Goal: Task Accomplishment & Management: Manage account settings

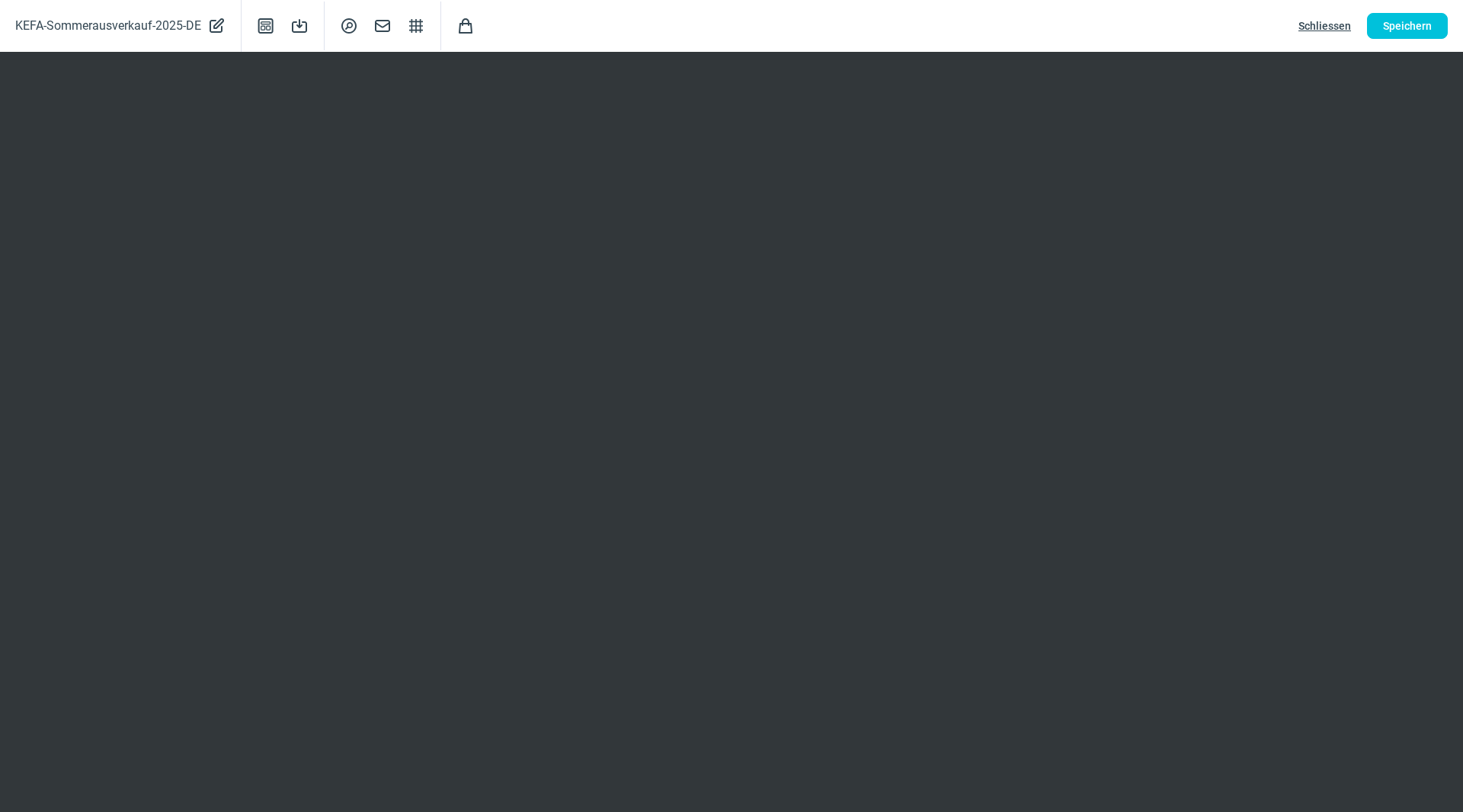
scroll to position [76, 0]
click at [1410, 27] on span "Speichern" at bounding box center [1407, 26] width 48 height 25
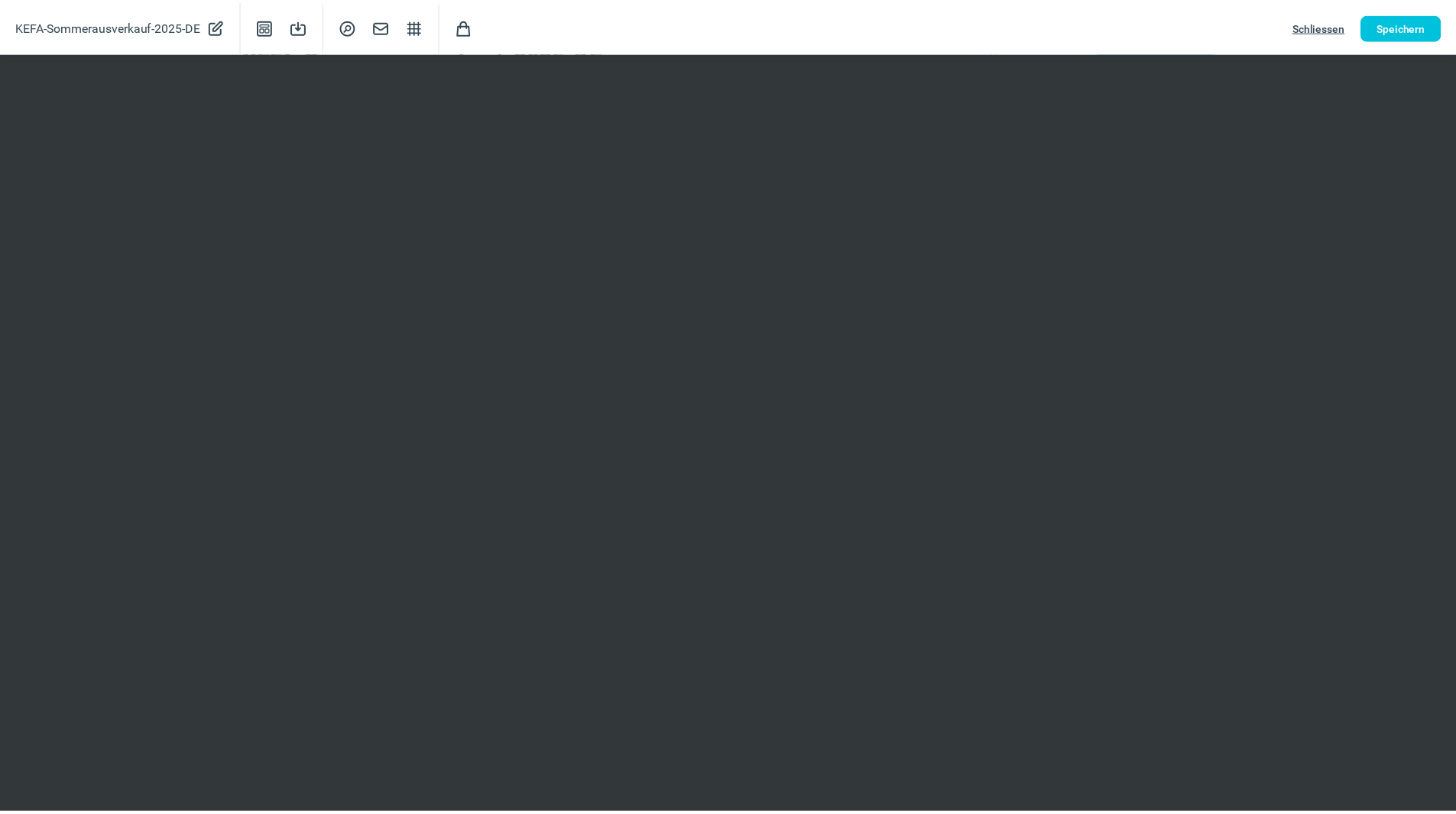
scroll to position [0, 0]
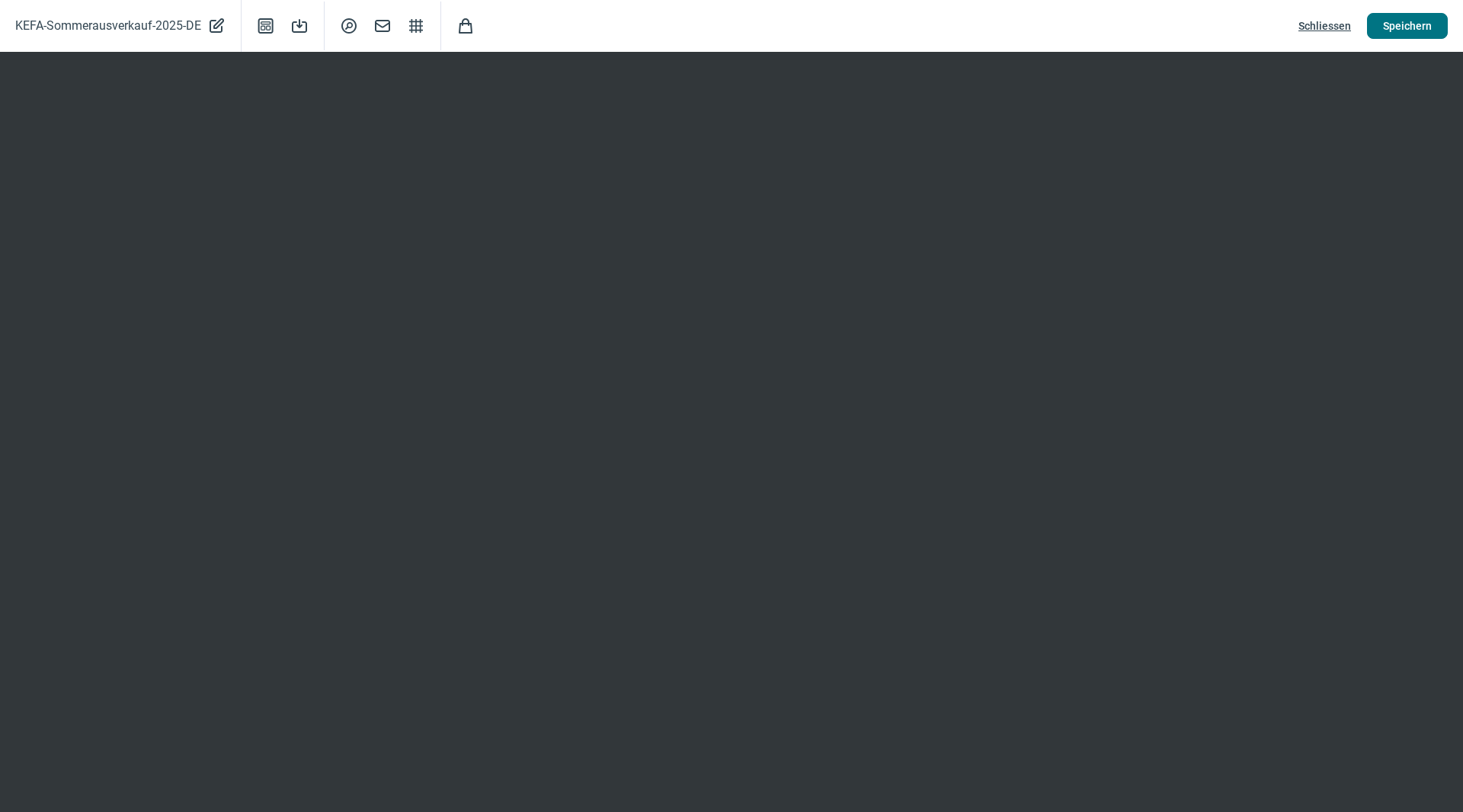
click at [1415, 25] on span "Speichern" at bounding box center [1407, 26] width 48 height 25
click at [1404, 25] on span "Speichern" at bounding box center [1407, 26] width 48 height 25
click at [1405, 18] on span "Speichern" at bounding box center [1407, 26] width 48 height 25
click at [1413, 27] on span "Speichern" at bounding box center [1407, 26] width 48 height 25
click at [1395, 21] on span "Speichern" at bounding box center [1407, 26] width 48 height 25
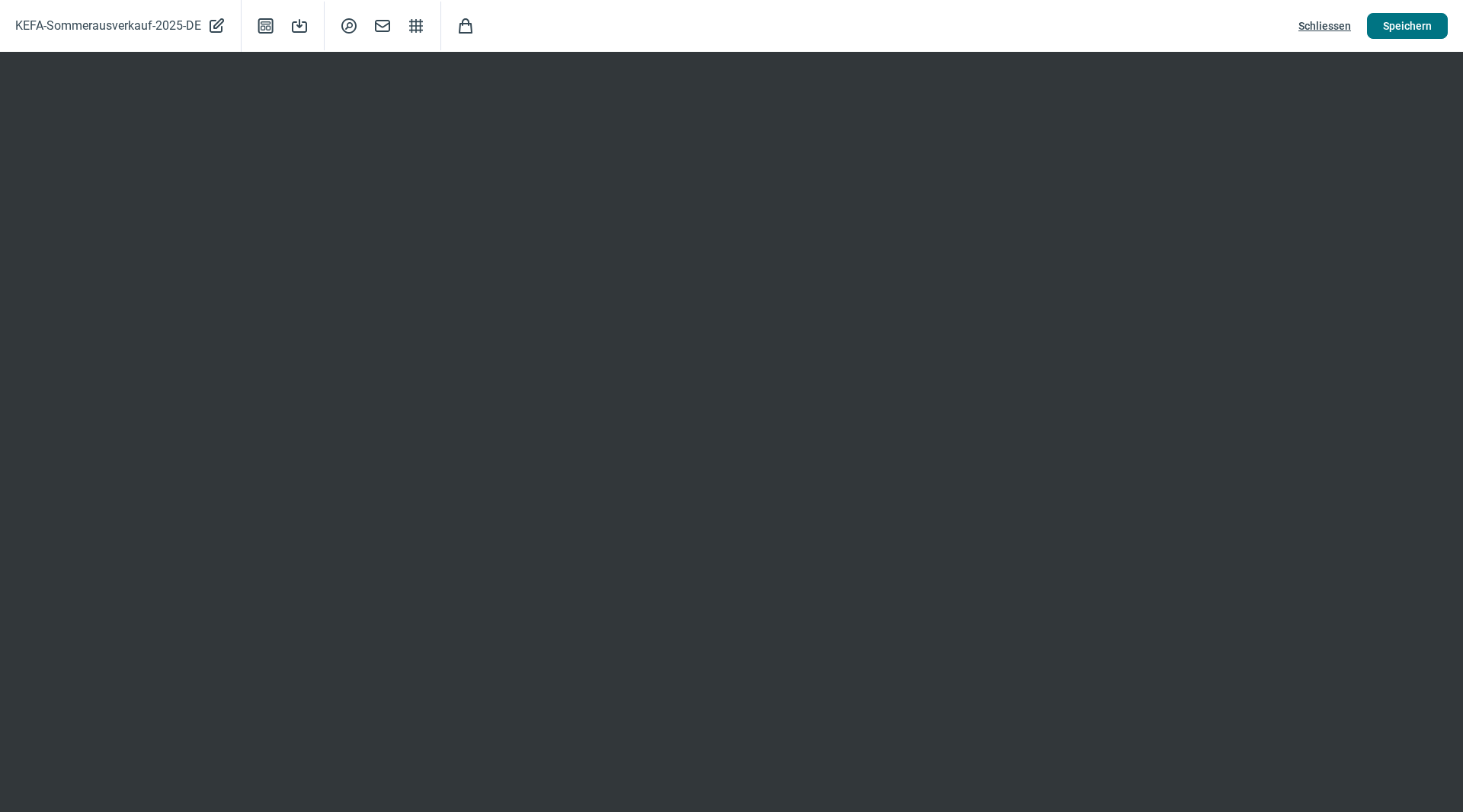
click at [1422, 25] on span "Speichern" at bounding box center [1407, 26] width 48 height 25
click at [1329, 25] on span "Schliessen" at bounding box center [1325, 26] width 52 height 25
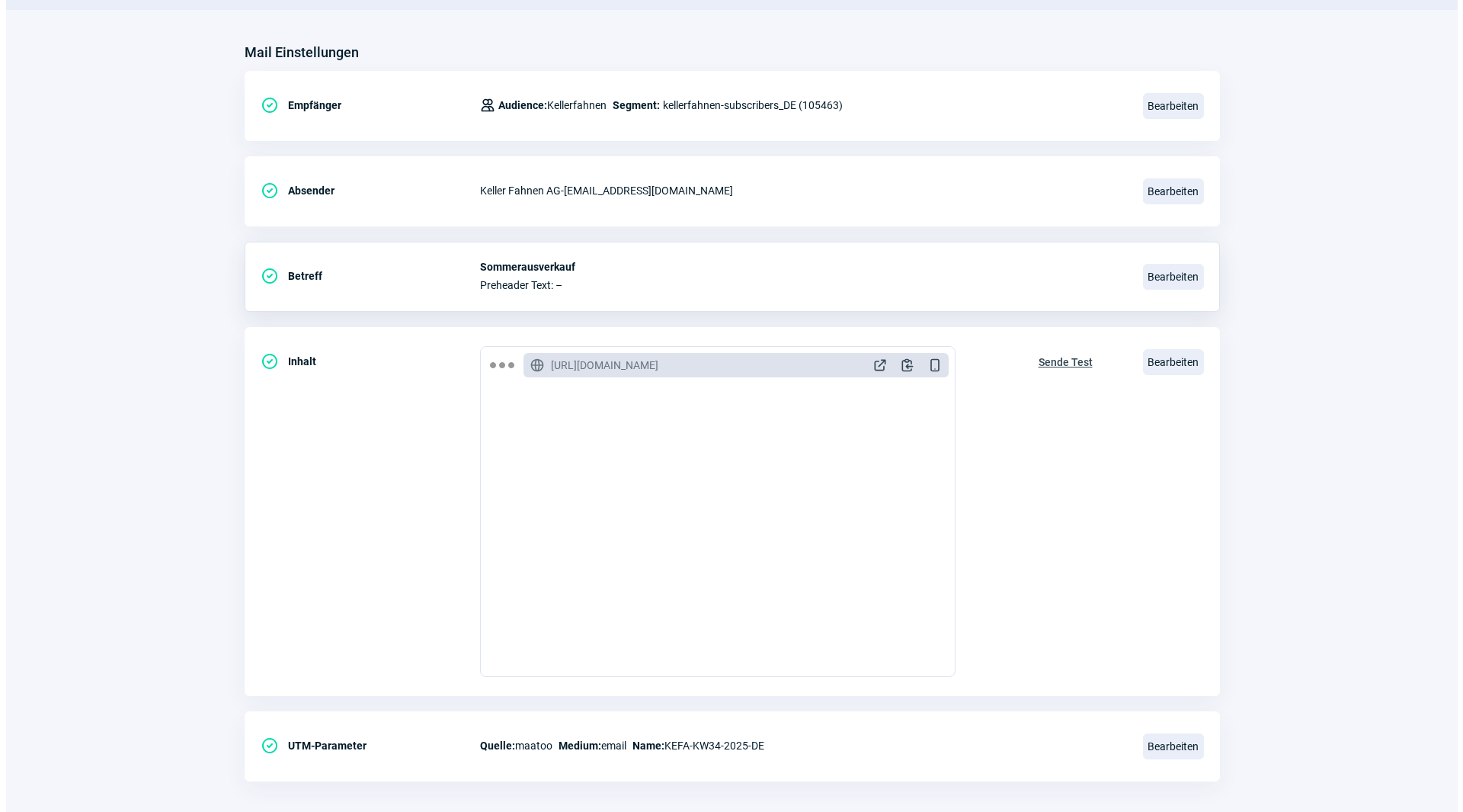
scroll to position [178, 0]
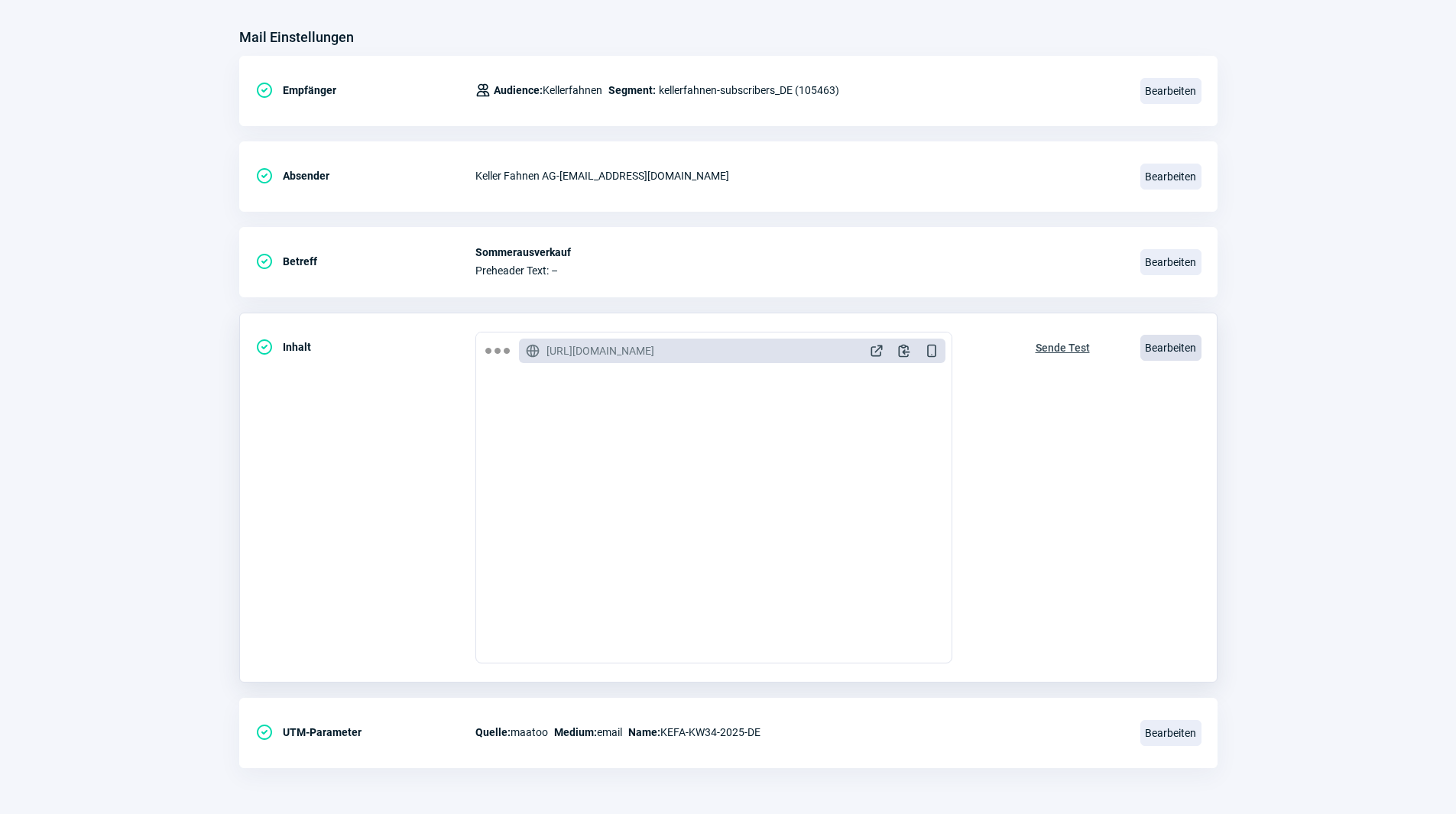
click at [1196, 351] on span "Bearbeiten" at bounding box center [1170, 347] width 61 height 26
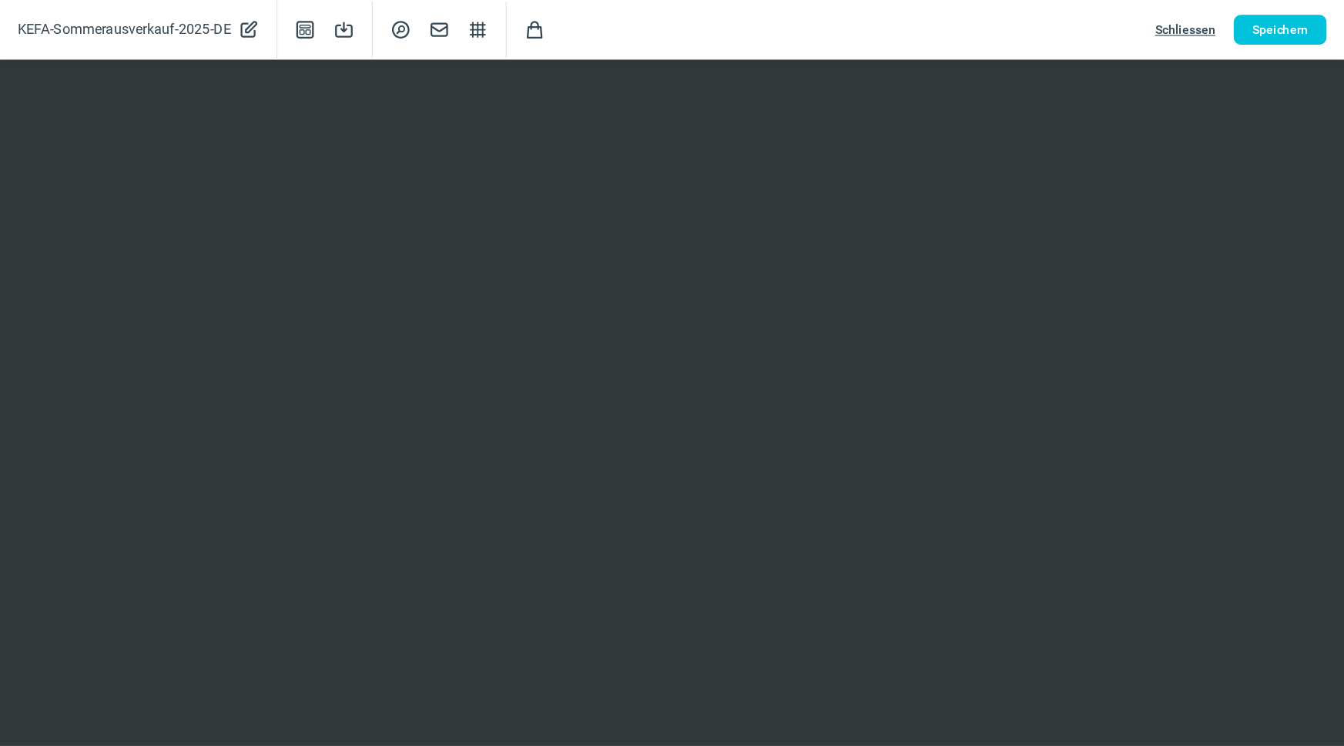
scroll to position [179, 0]
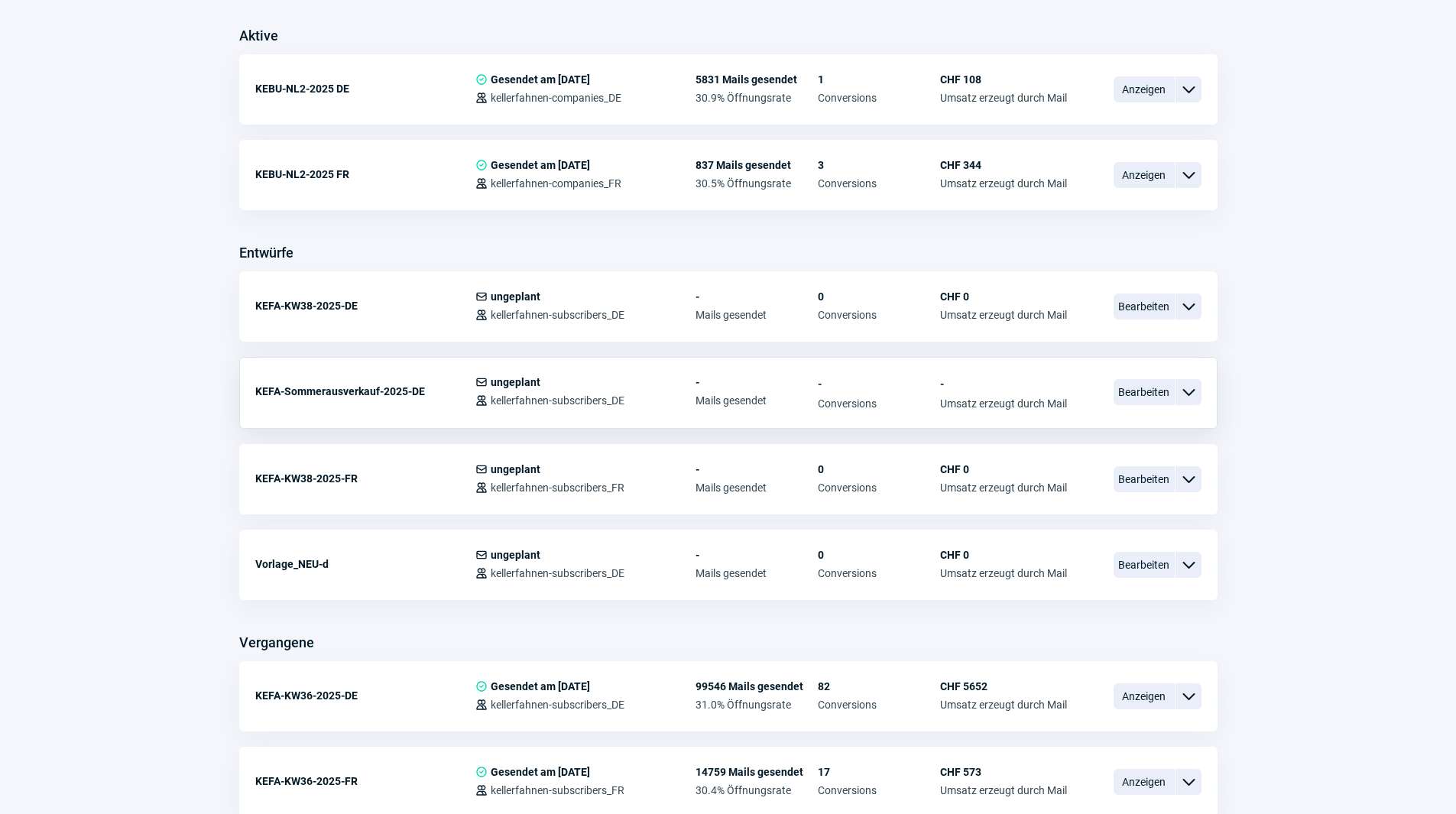
scroll to position [382, 0]
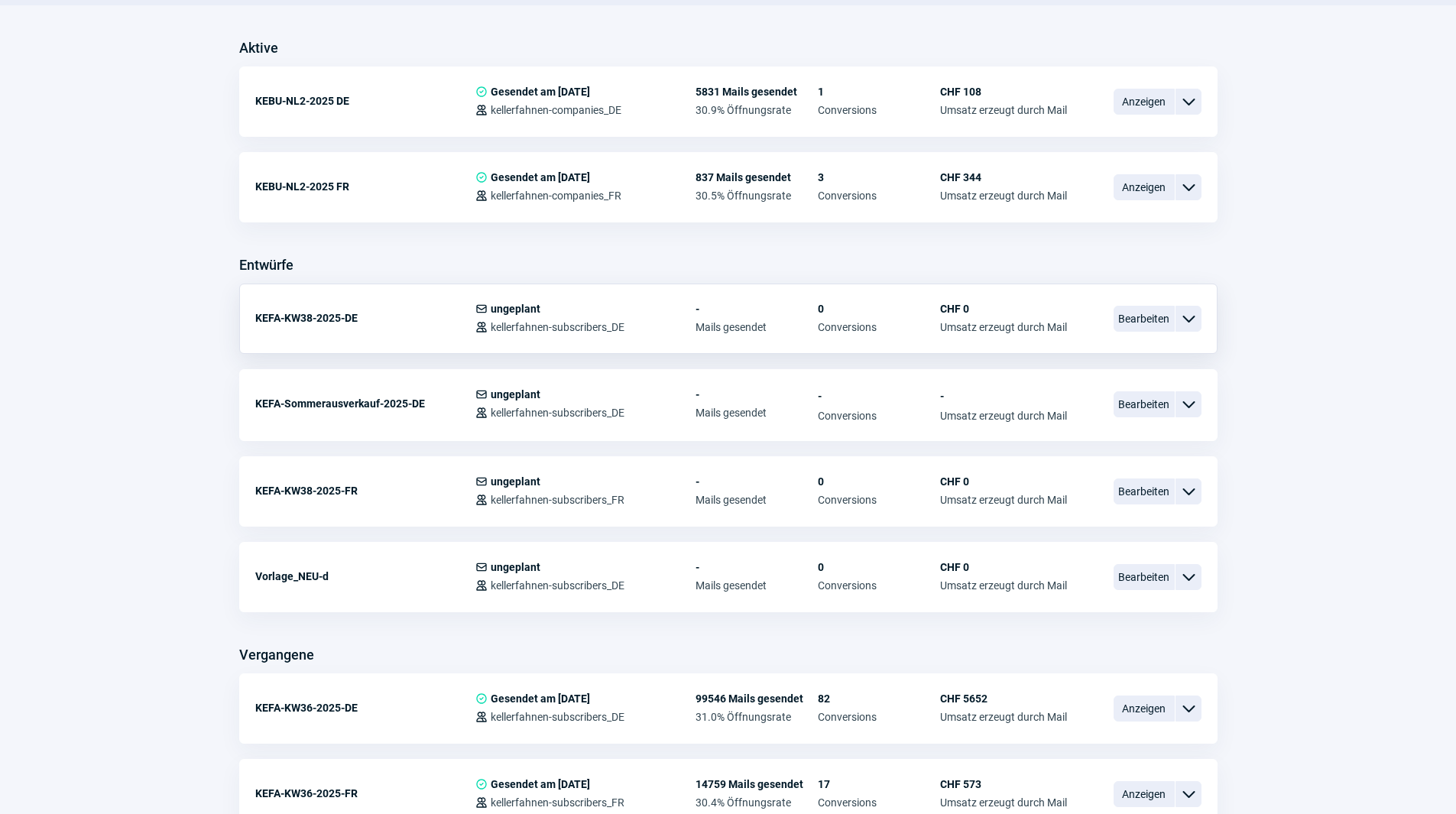
click at [1196, 314] on span "ChevronDown icon" at bounding box center [1188, 318] width 18 height 18
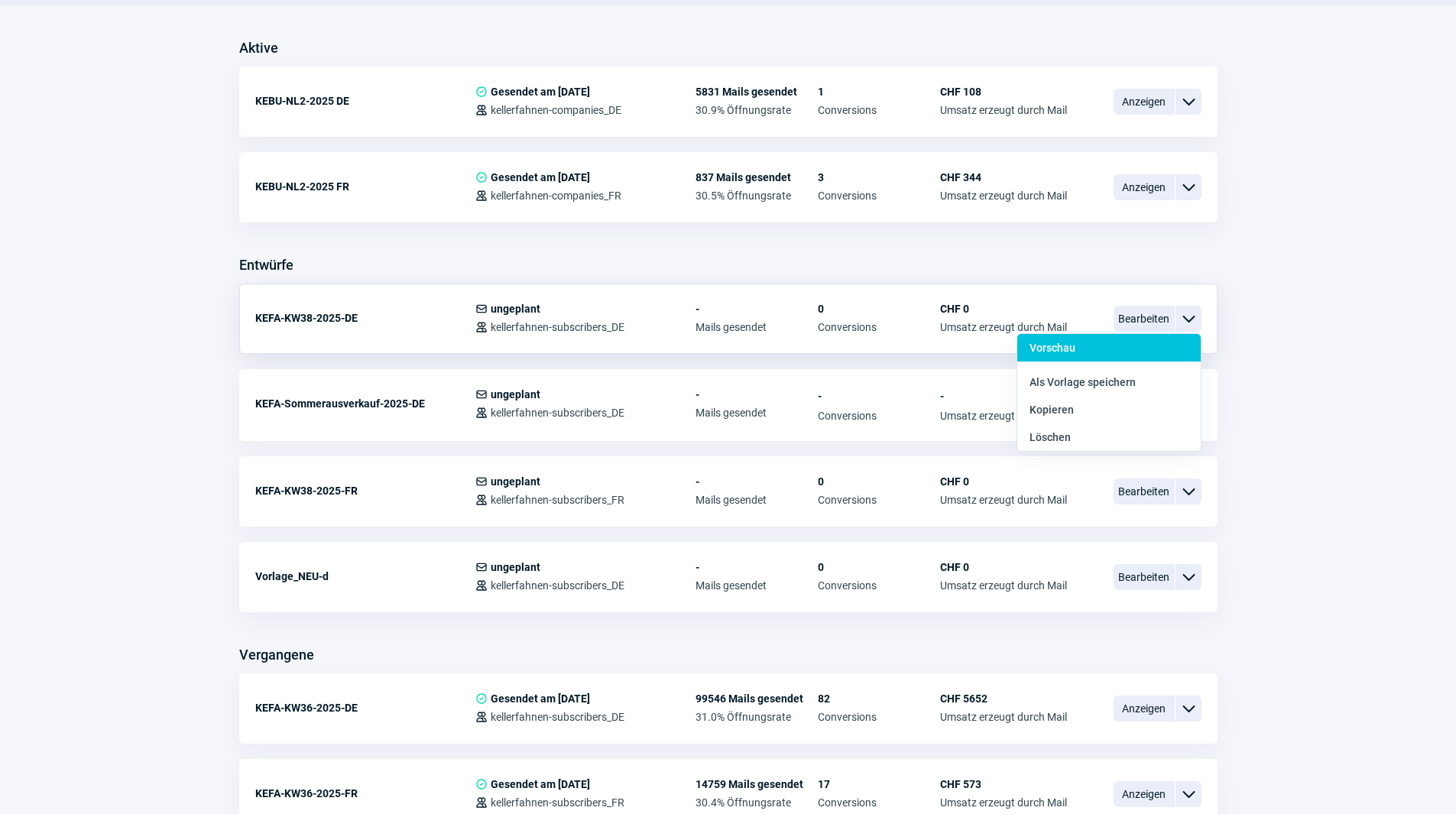
click at [1131, 346] on div "Vorschau" at bounding box center [1108, 348] width 183 height 28
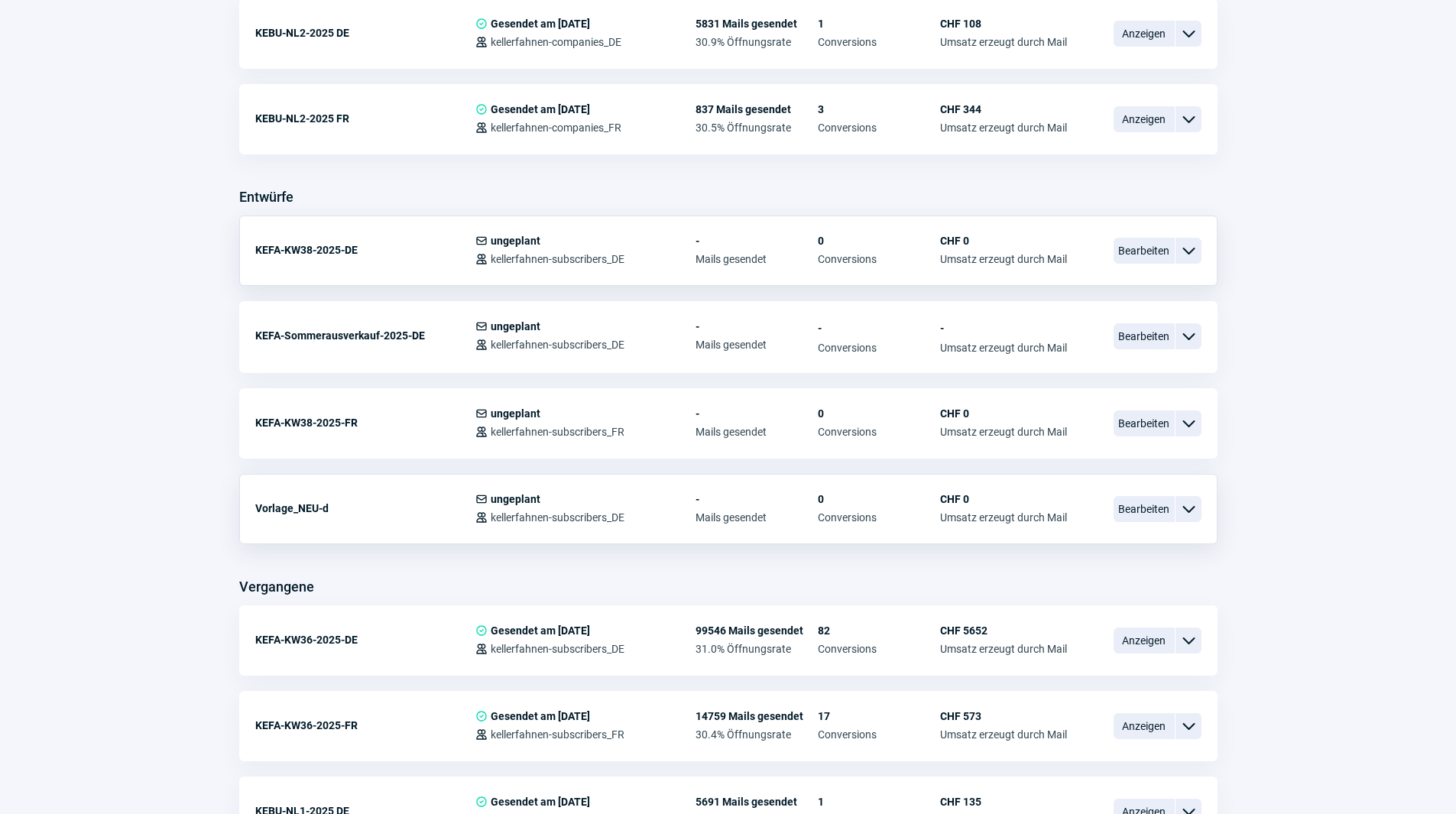
scroll to position [458, 0]
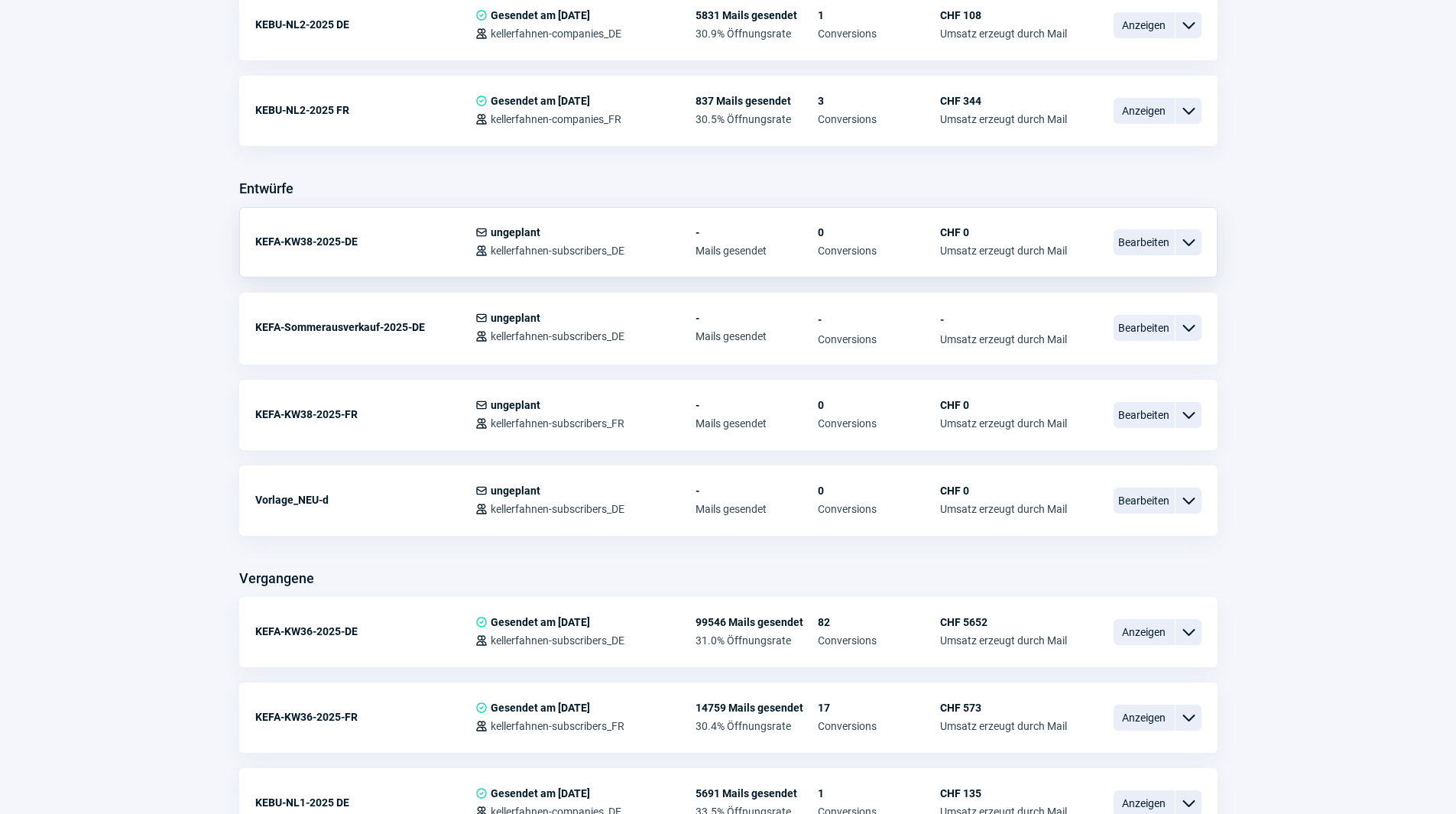
click at [1194, 244] on span "ChevronDown icon" at bounding box center [1188, 242] width 18 height 18
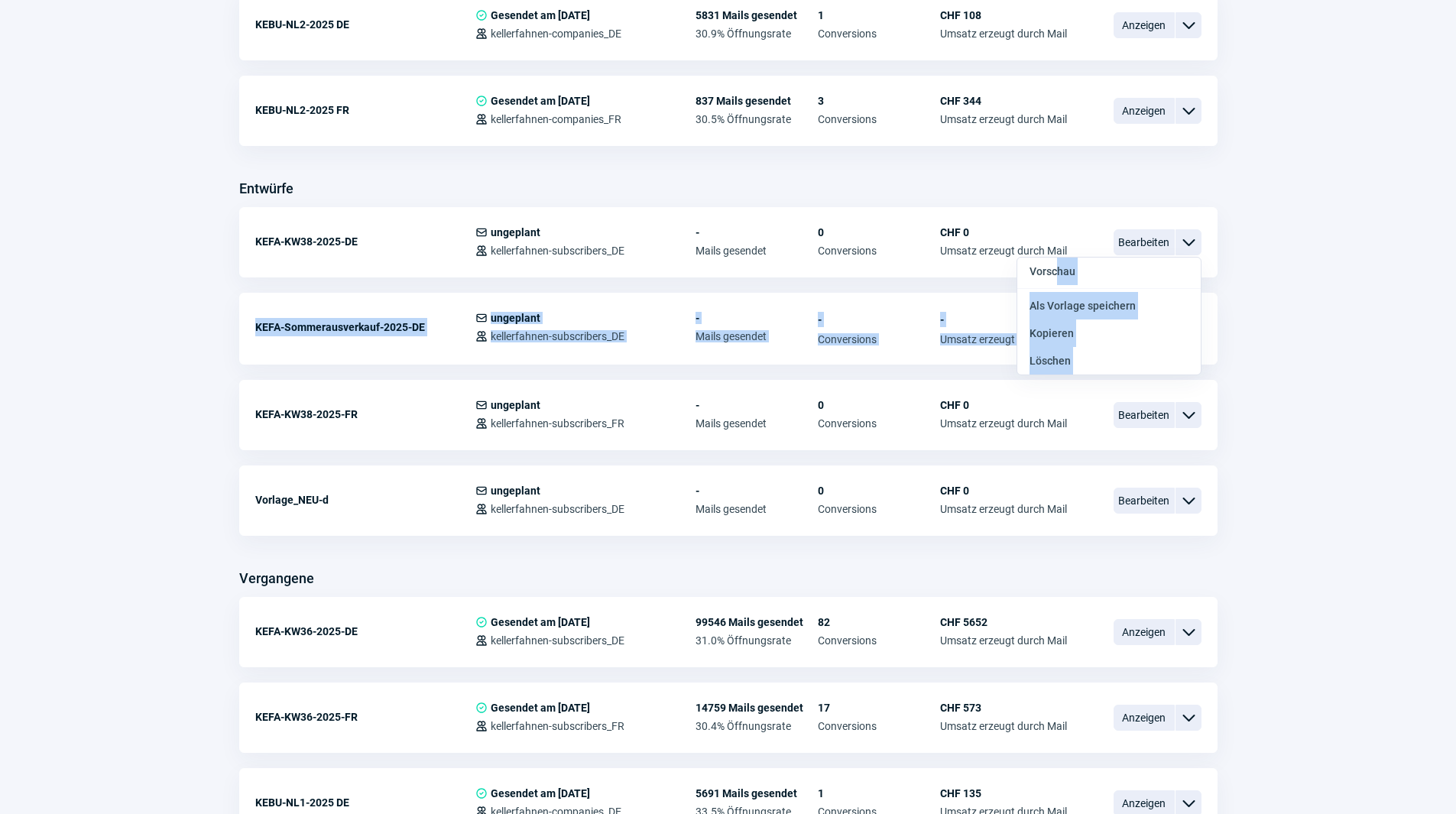
drag, startPoint x: 1056, startPoint y: 270, endPoint x: 1311, endPoint y: 280, distance: 255.2
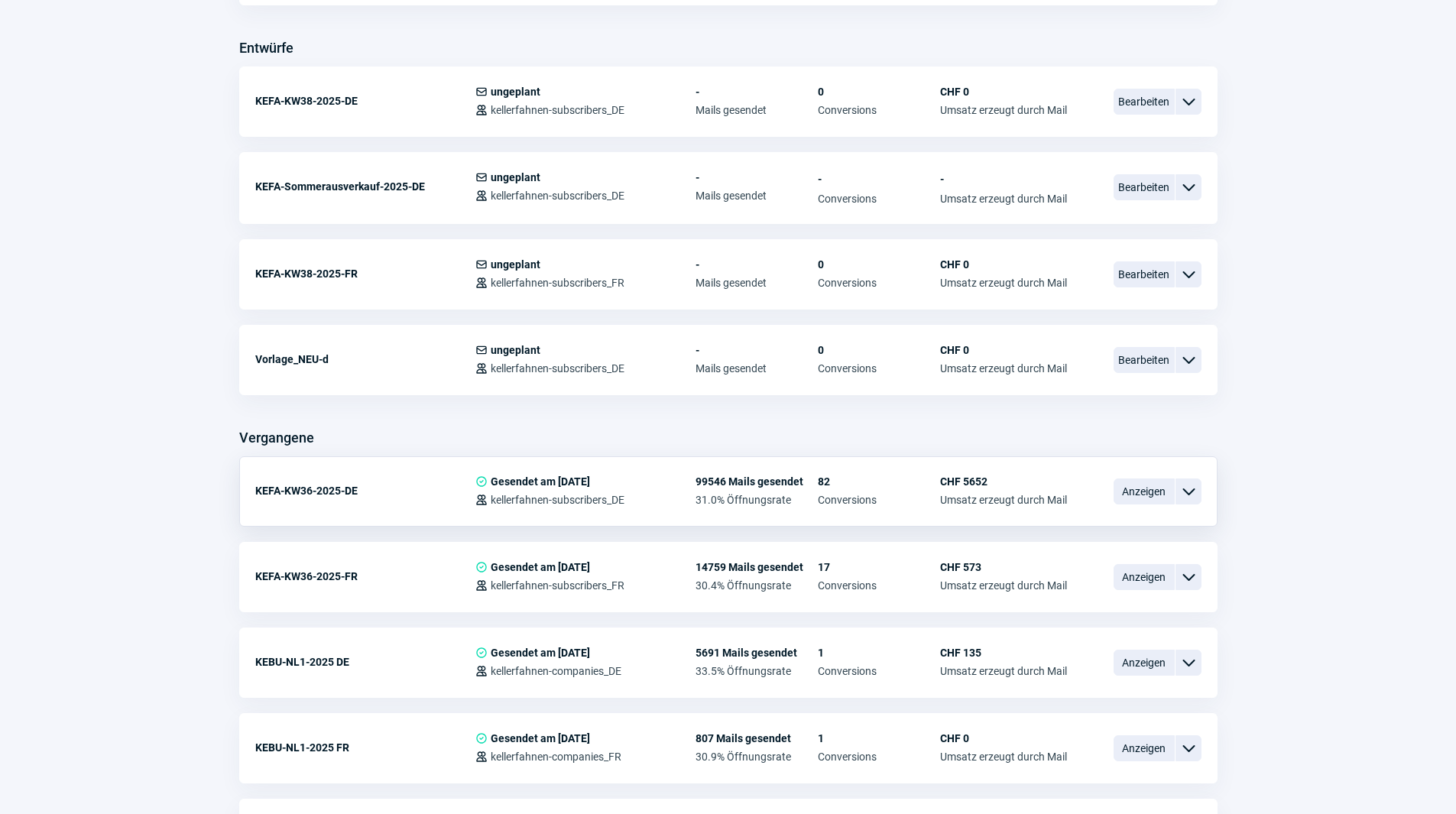
scroll to position [611, 0]
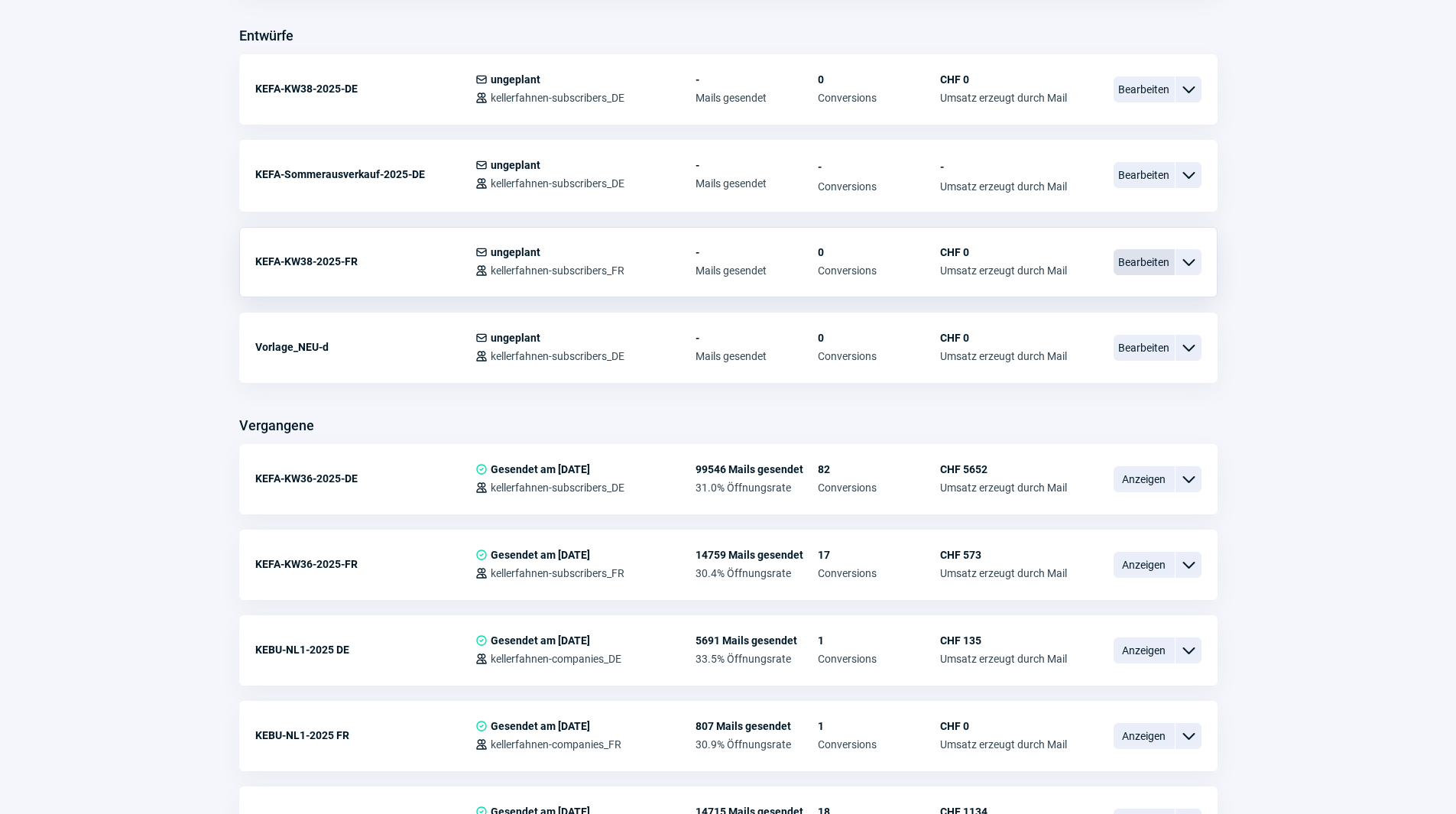
click at [1160, 265] on span "Bearbeiten" at bounding box center [1145, 262] width 61 height 26
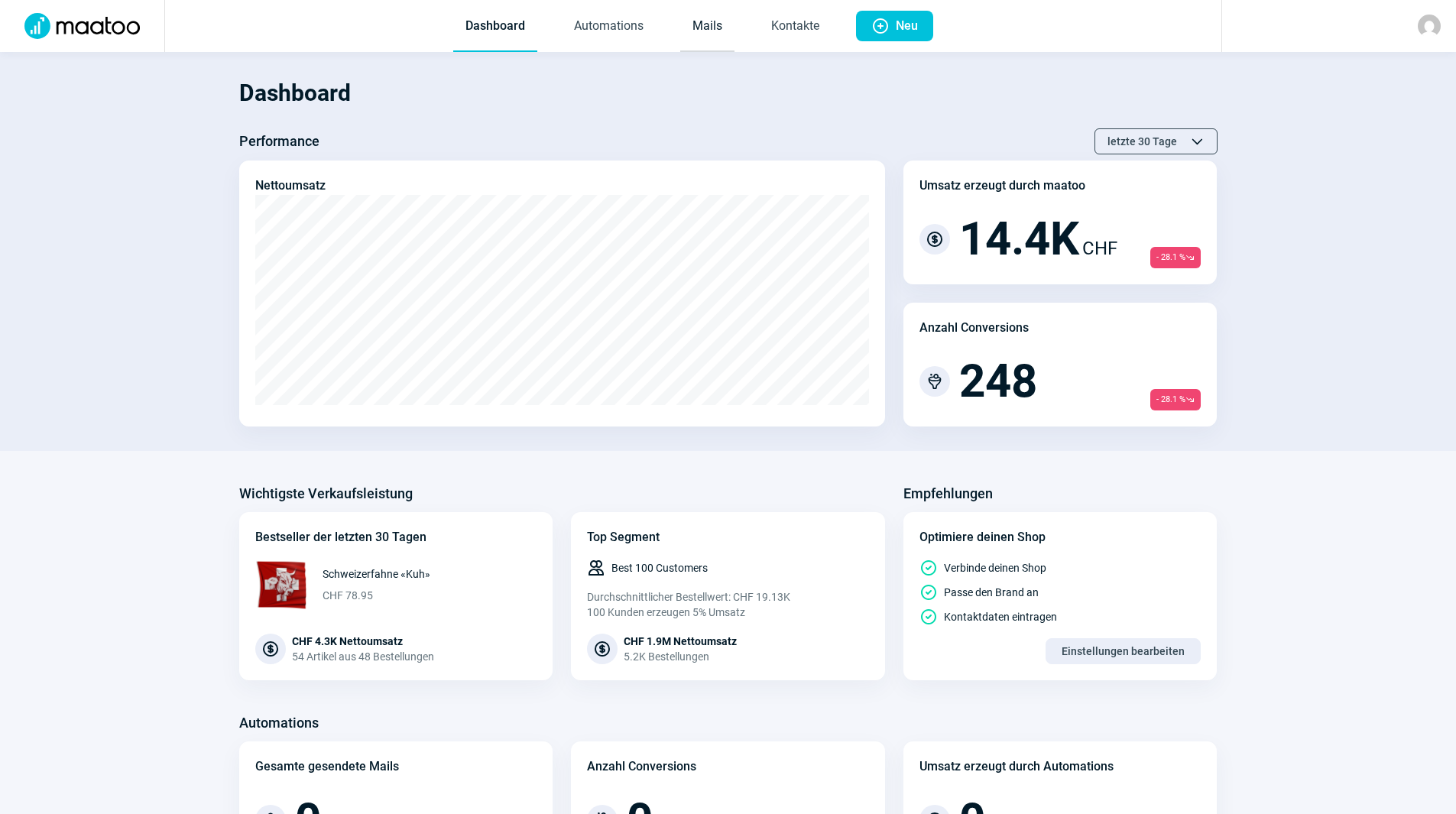
click at [717, 18] on link "Mails" at bounding box center [707, 27] width 55 height 51
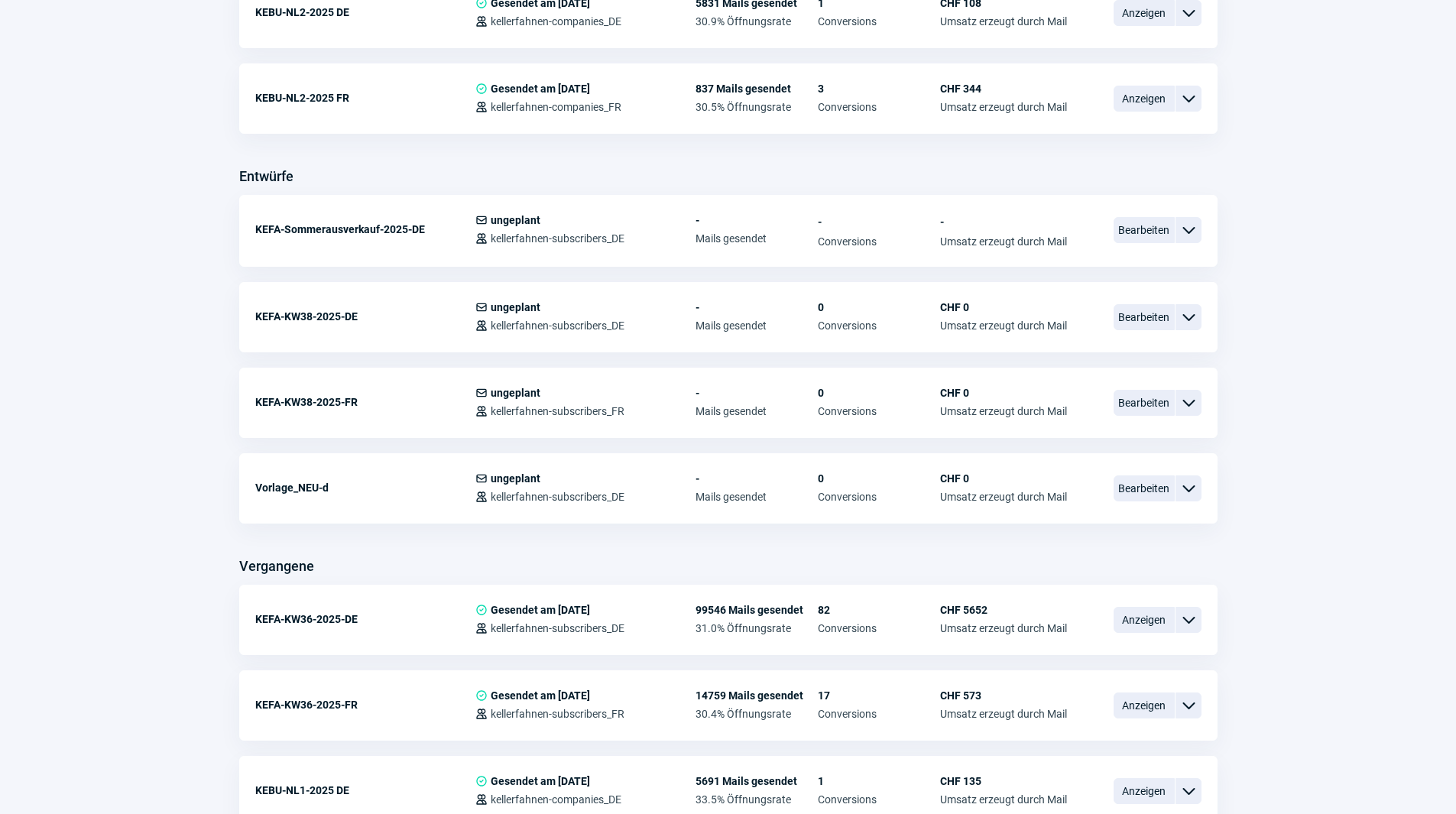
scroll to position [458, 0]
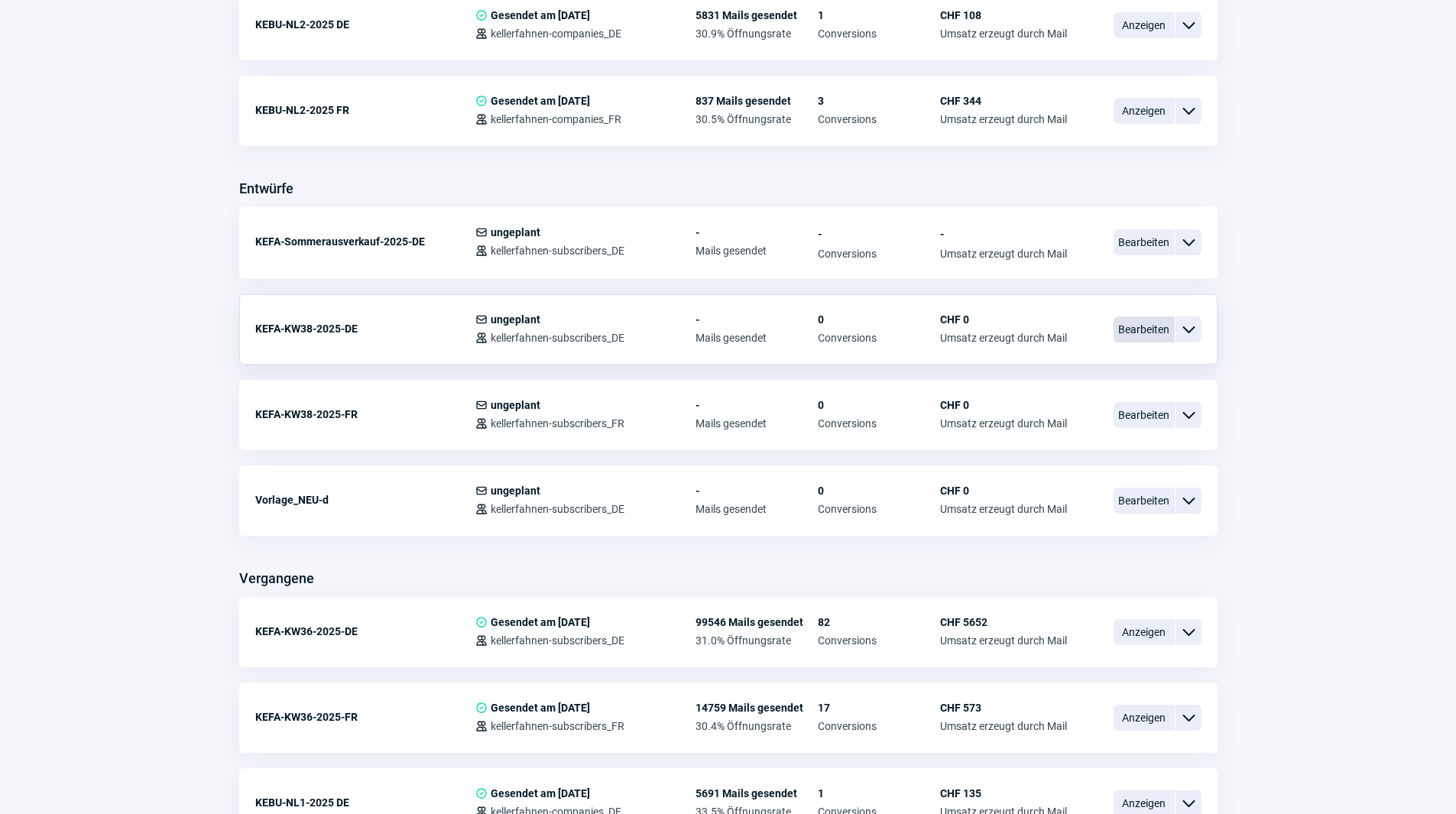
click at [1161, 328] on span "Bearbeiten" at bounding box center [1145, 329] width 61 height 26
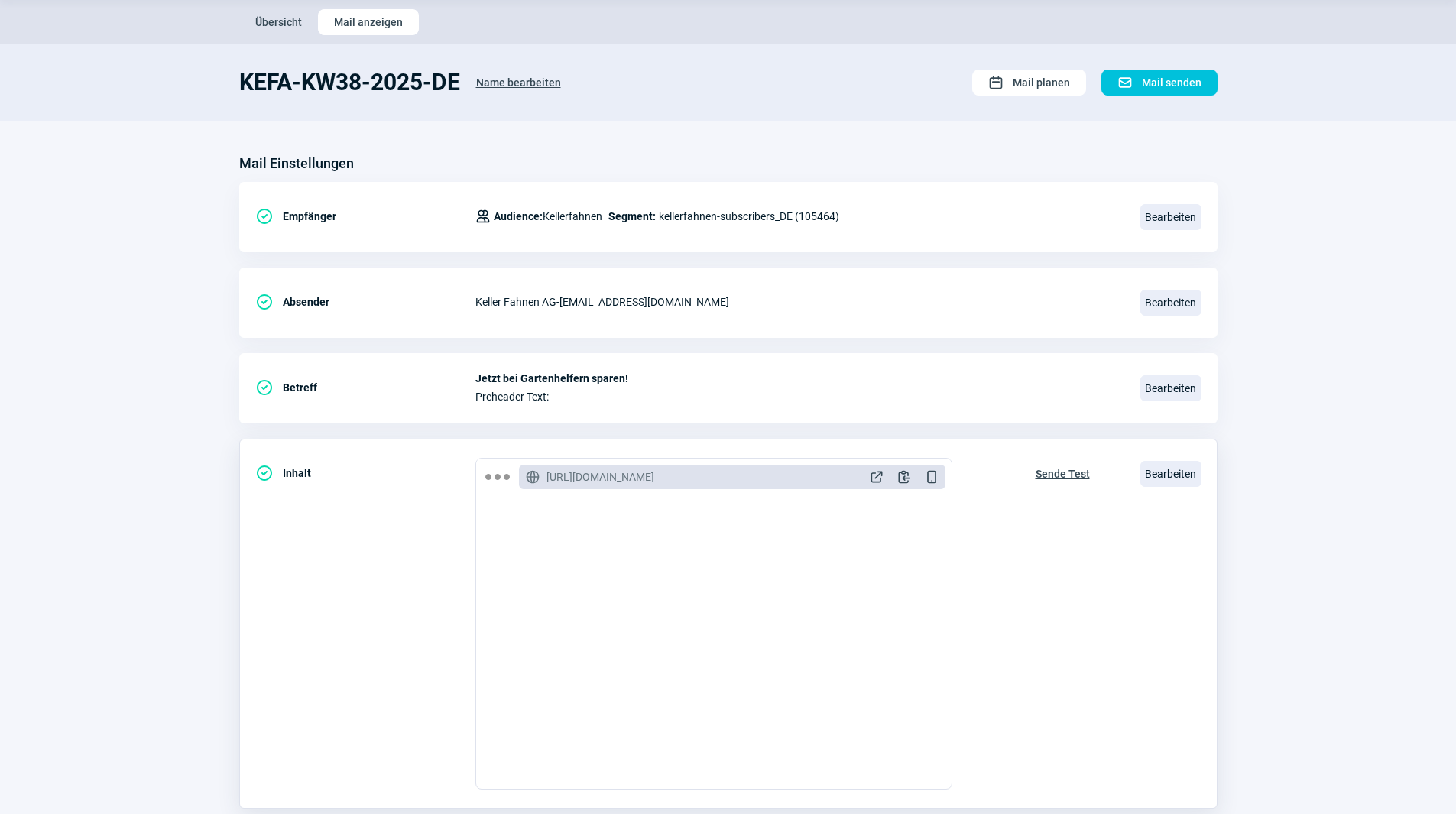
scroll to position [76, 0]
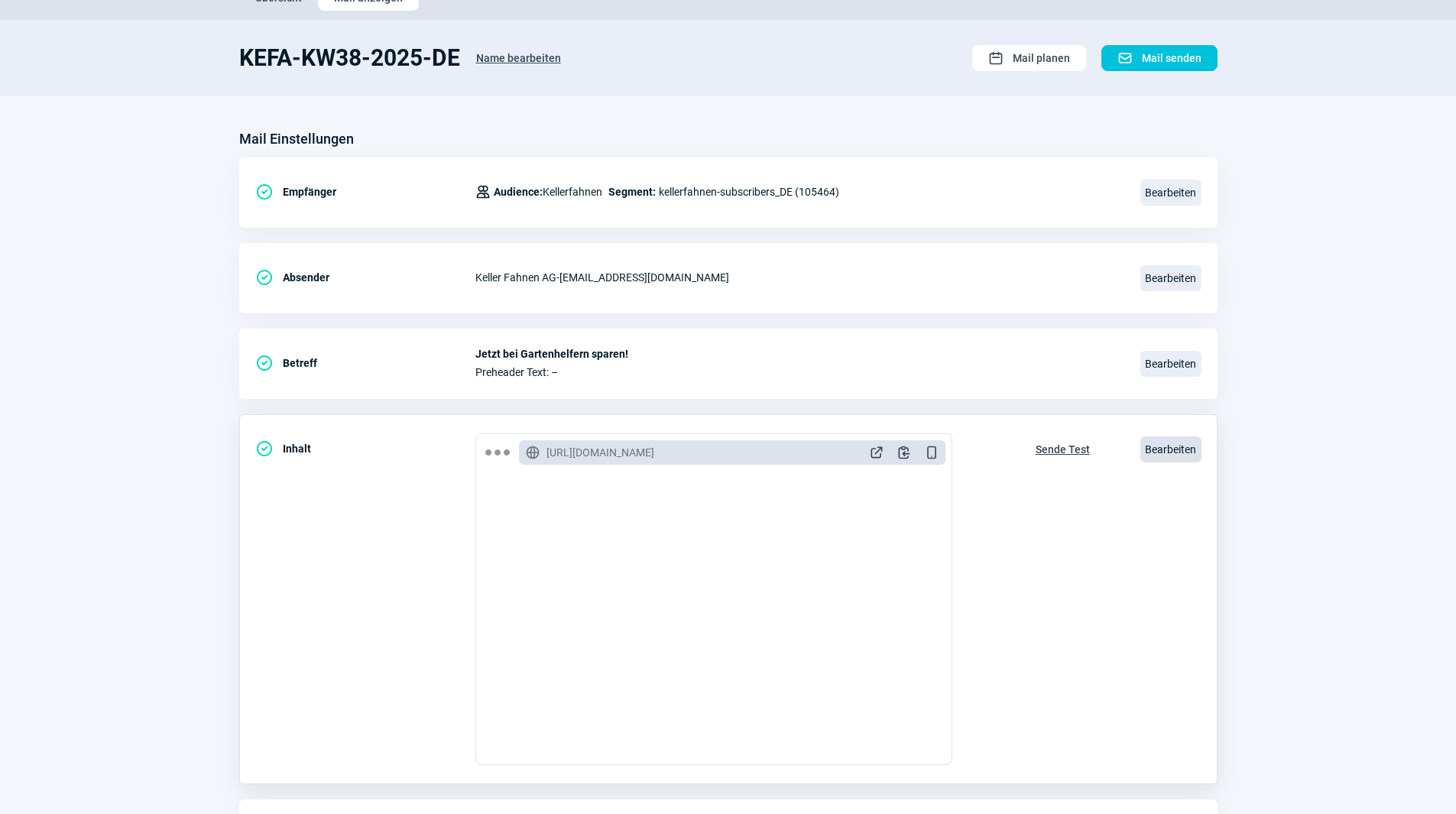
click at [1162, 451] on span "Bearbeiten" at bounding box center [1170, 449] width 61 height 26
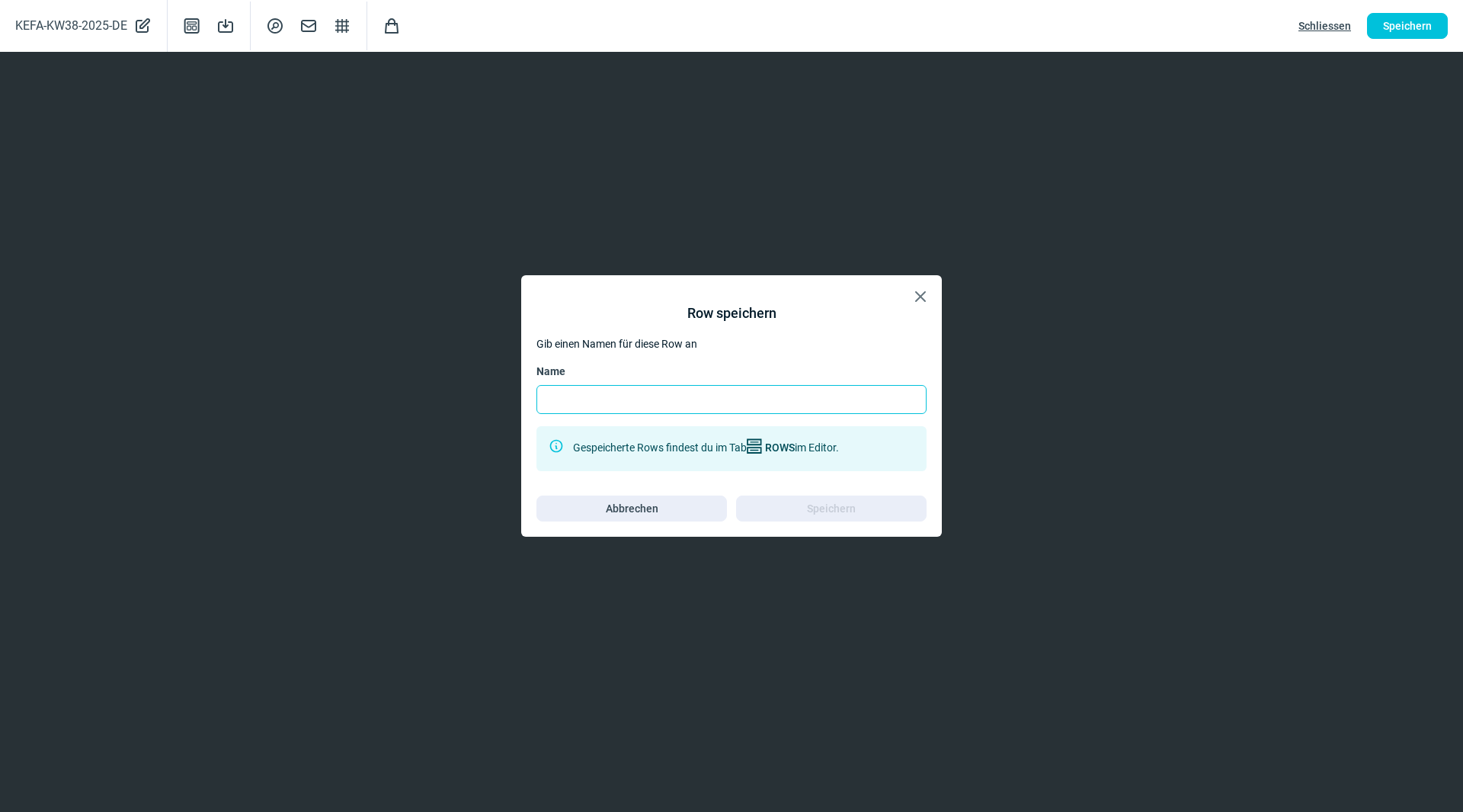
click at [805, 397] on input "Name" at bounding box center [731, 399] width 390 height 29
type input "Titel"
click at [862, 509] on span "Speichern" at bounding box center [831, 508] width 158 height 25
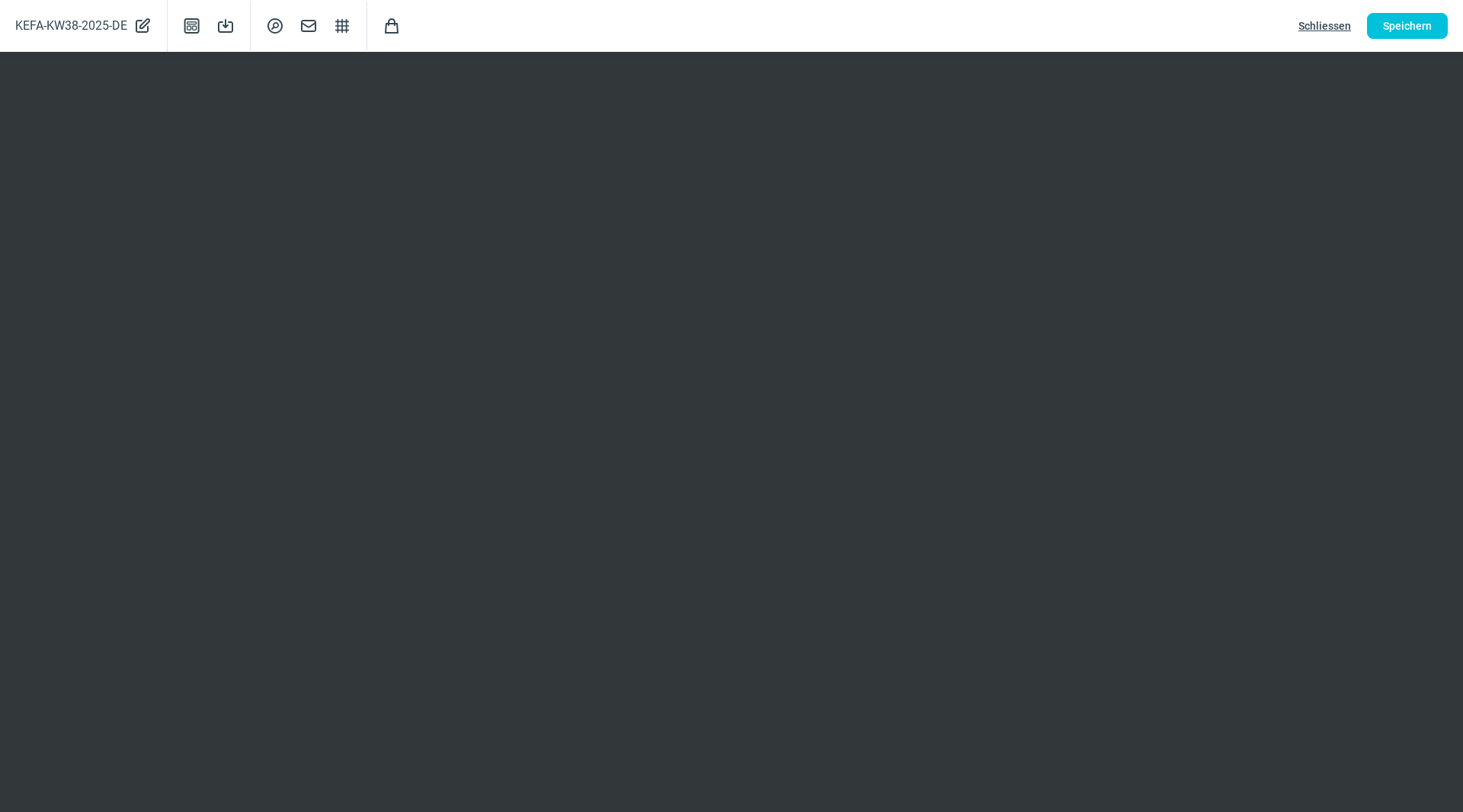
click at [1336, 18] on span "Schliessen" at bounding box center [1325, 26] width 52 height 25
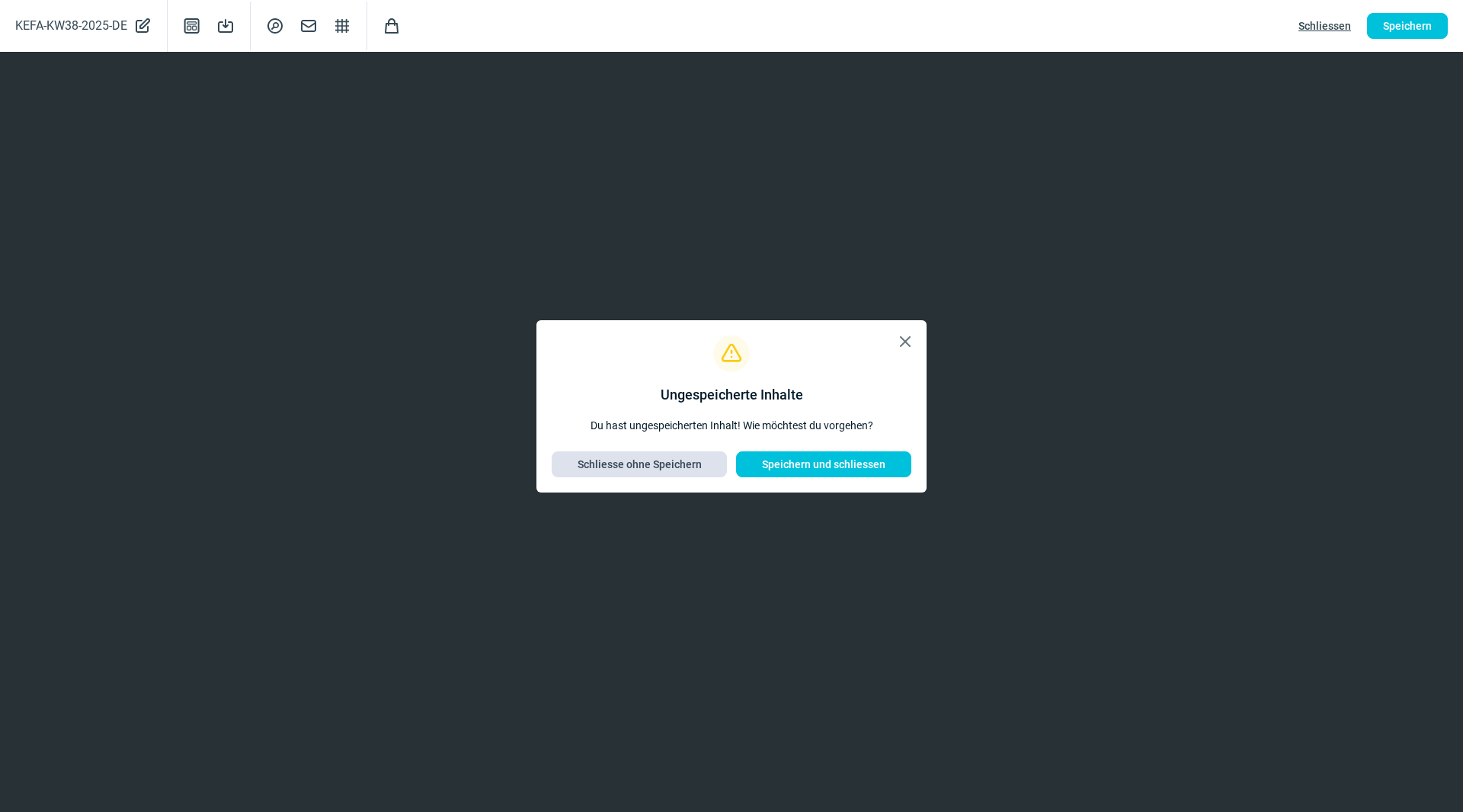
click at [686, 462] on span "Schliesse ohne Speichern" at bounding box center [640, 464] width 125 height 25
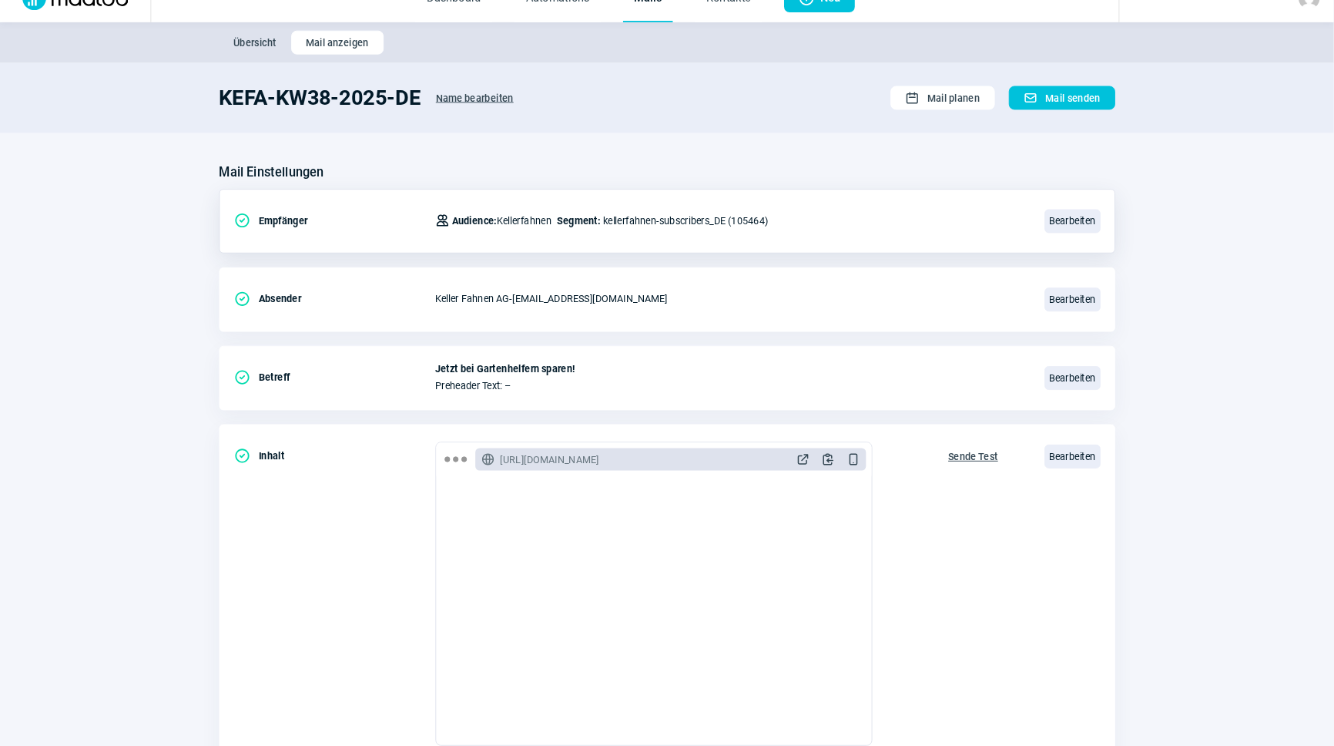
scroll to position [0, 0]
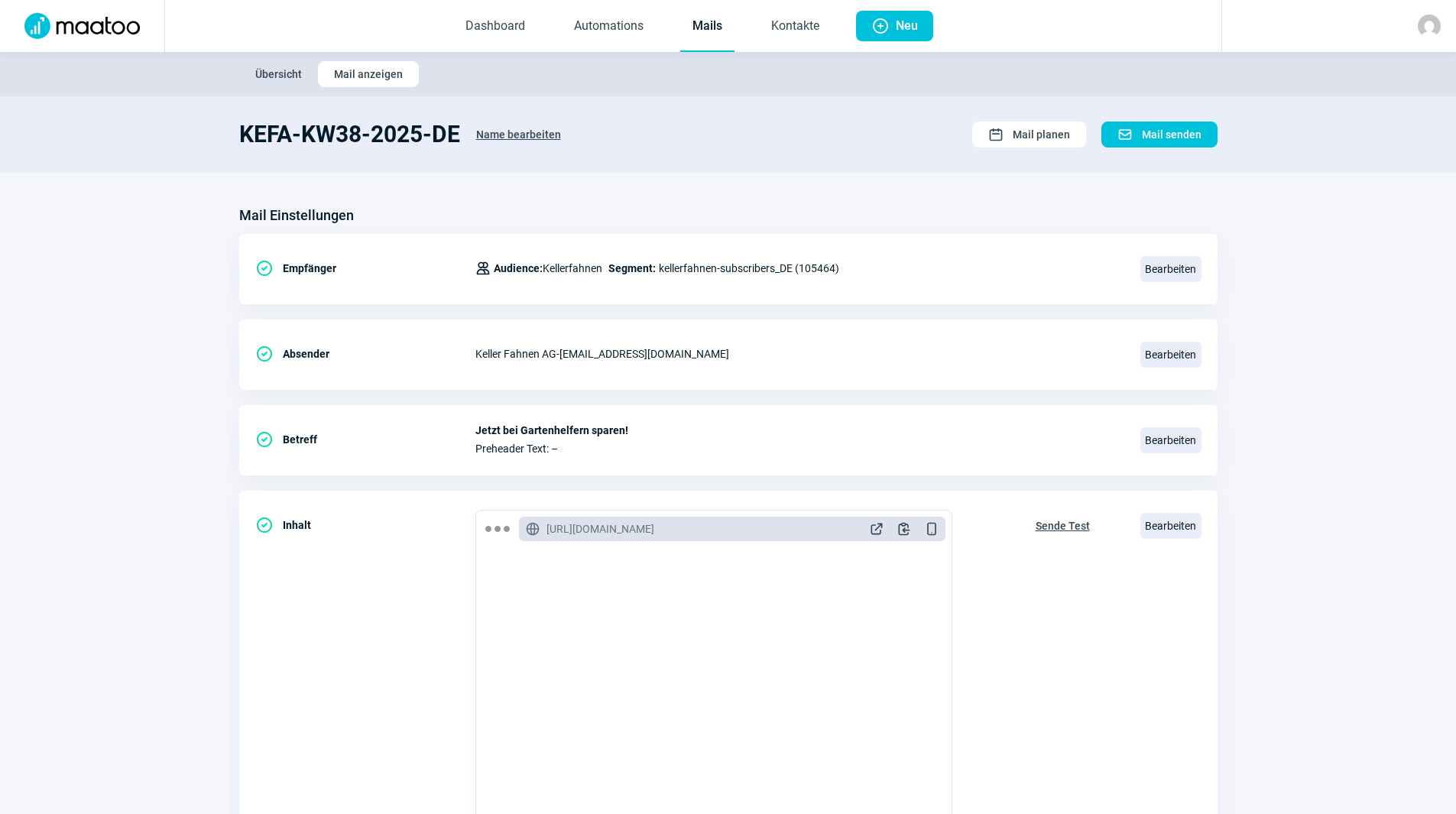
click at [1037, 482] on div "Mail Einstellungen CheckCircle icon Empfänger Users icon Audience: Kellerfahnen…" at bounding box center [728, 574] width 978 height 743
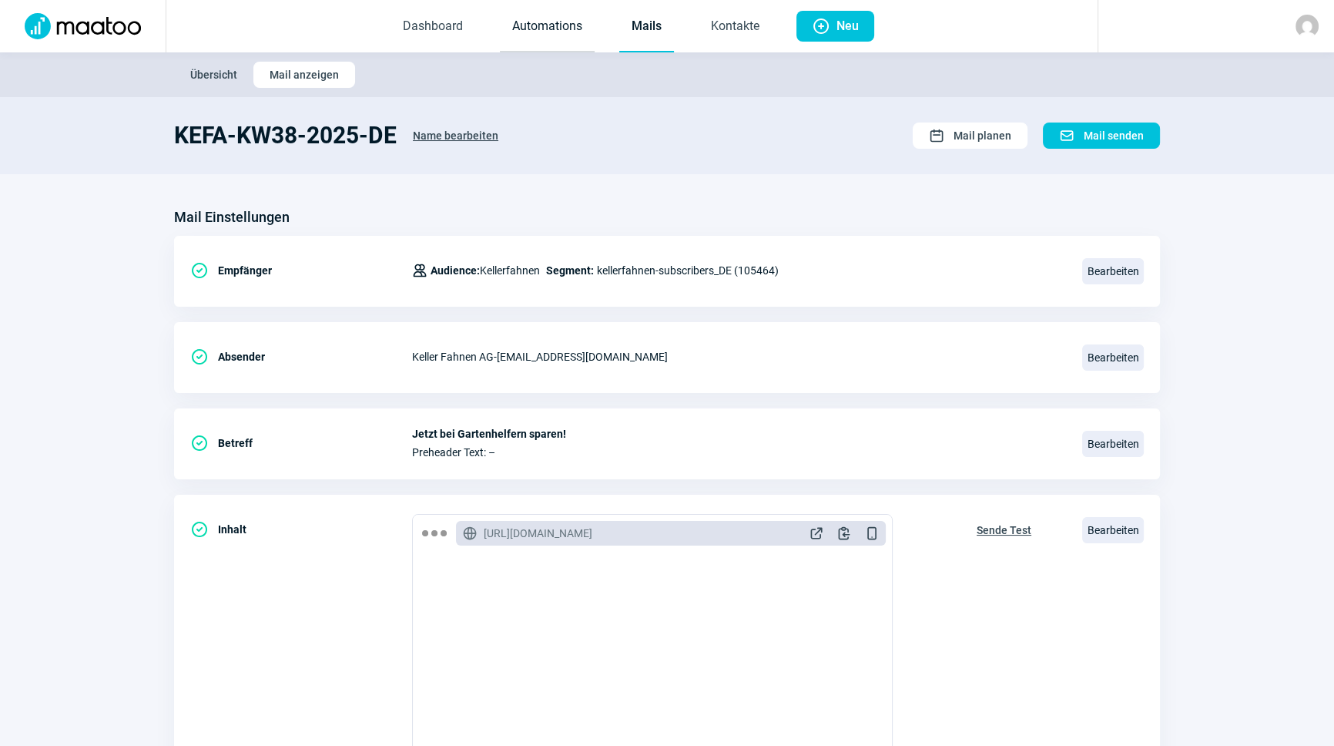
click at [562, 25] on link "Automations" at bounding box center [547, 27] width 95 height 51
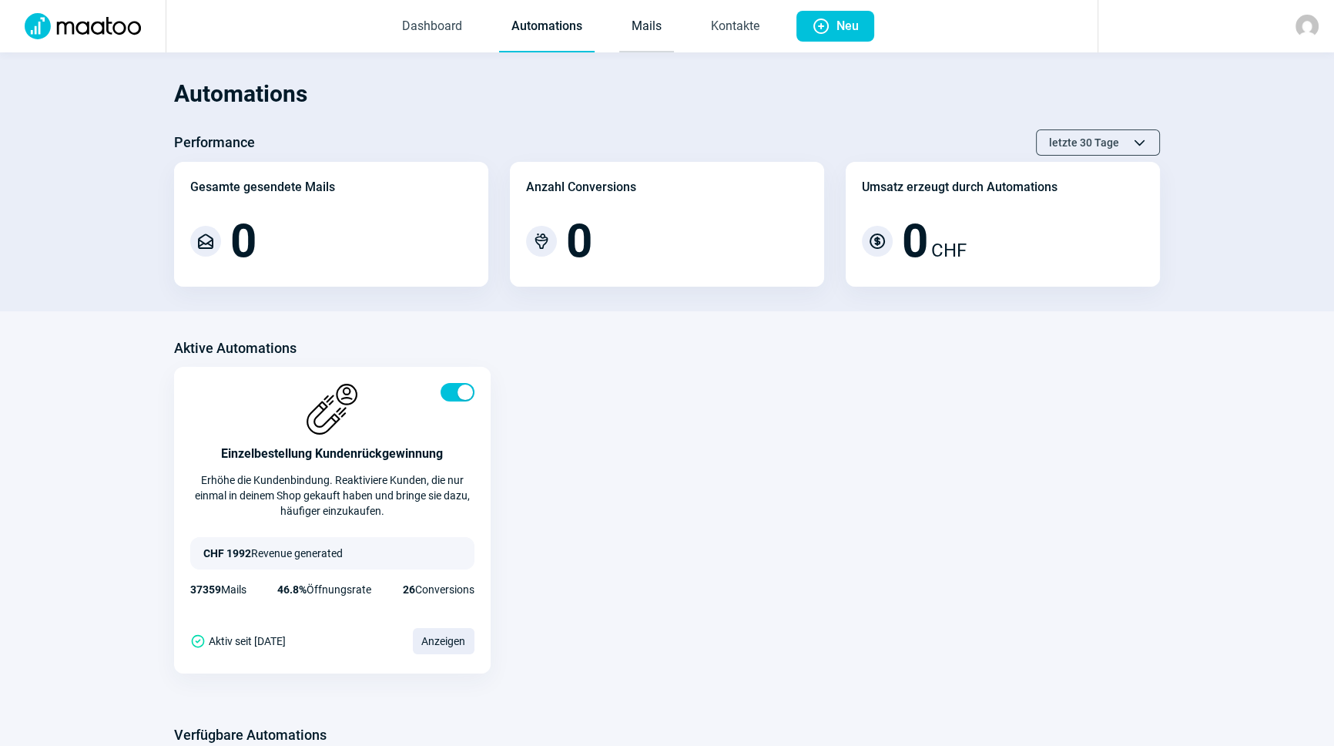
click at [641, 28] on link "Mails" at bounding box center [646, 27] width 55 height 51
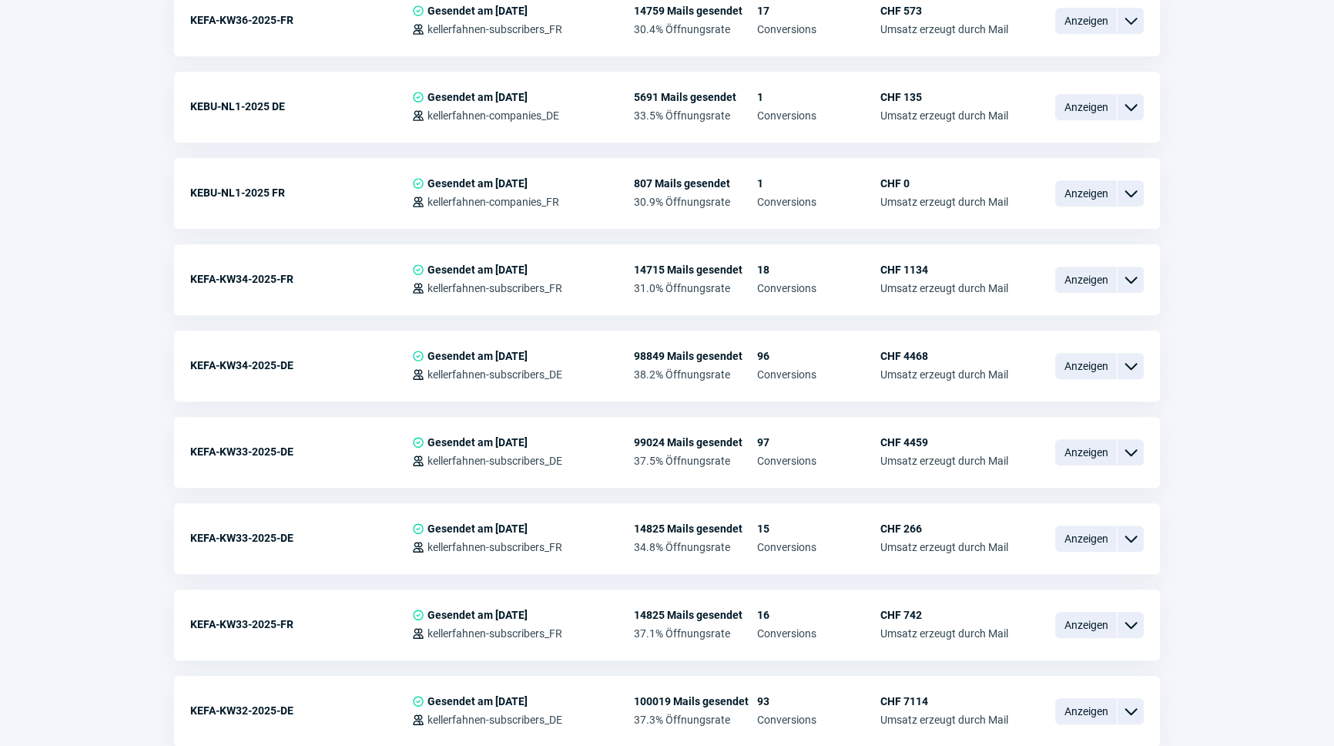
scroll to position [1190, 0]
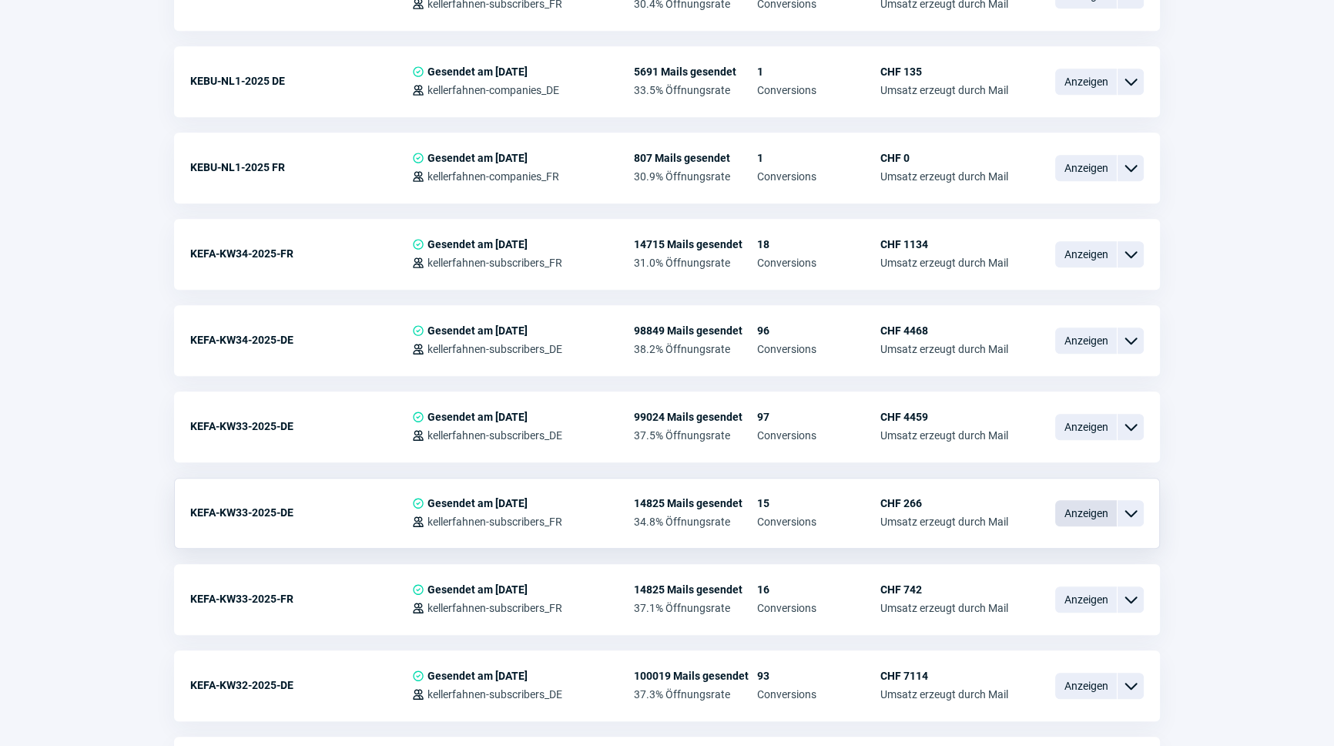
click at [1104, 508] on span "Anzeigen" at bounding box center [1087, 513] width 62 height 26
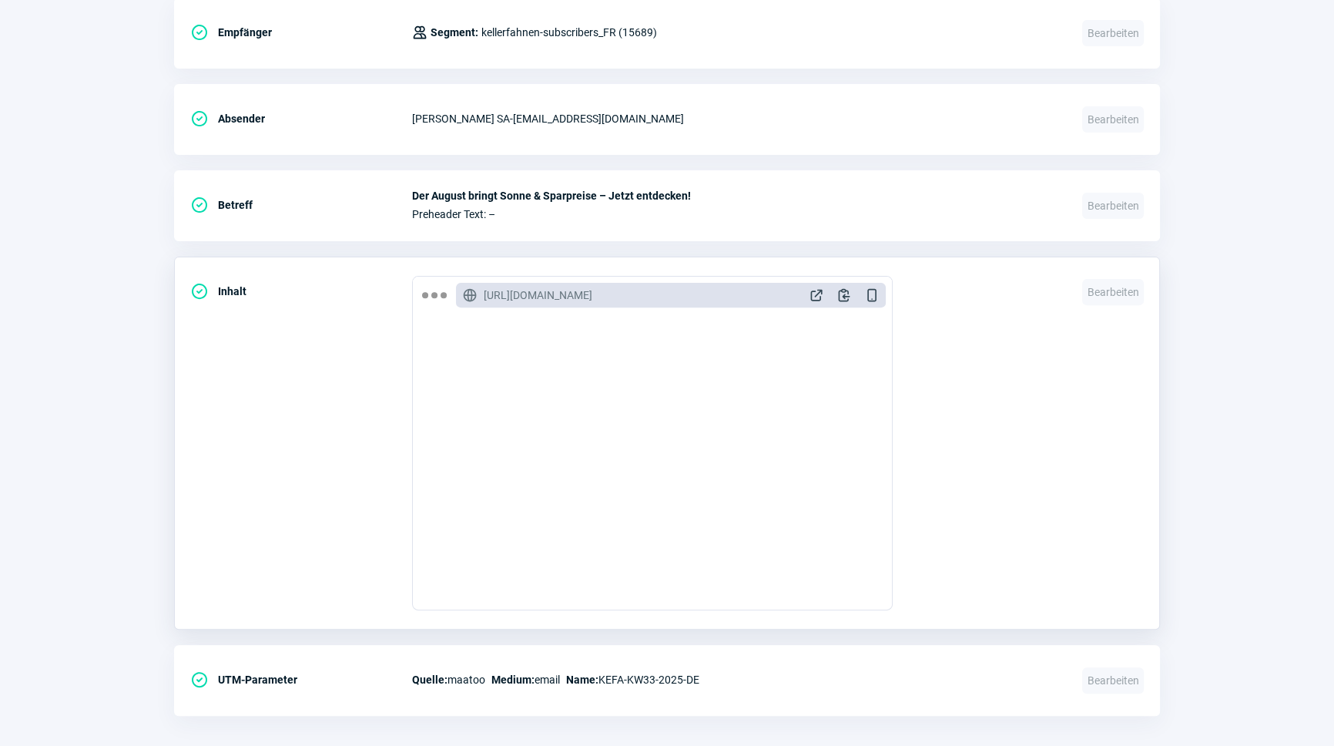
scroll to position [630, 0]
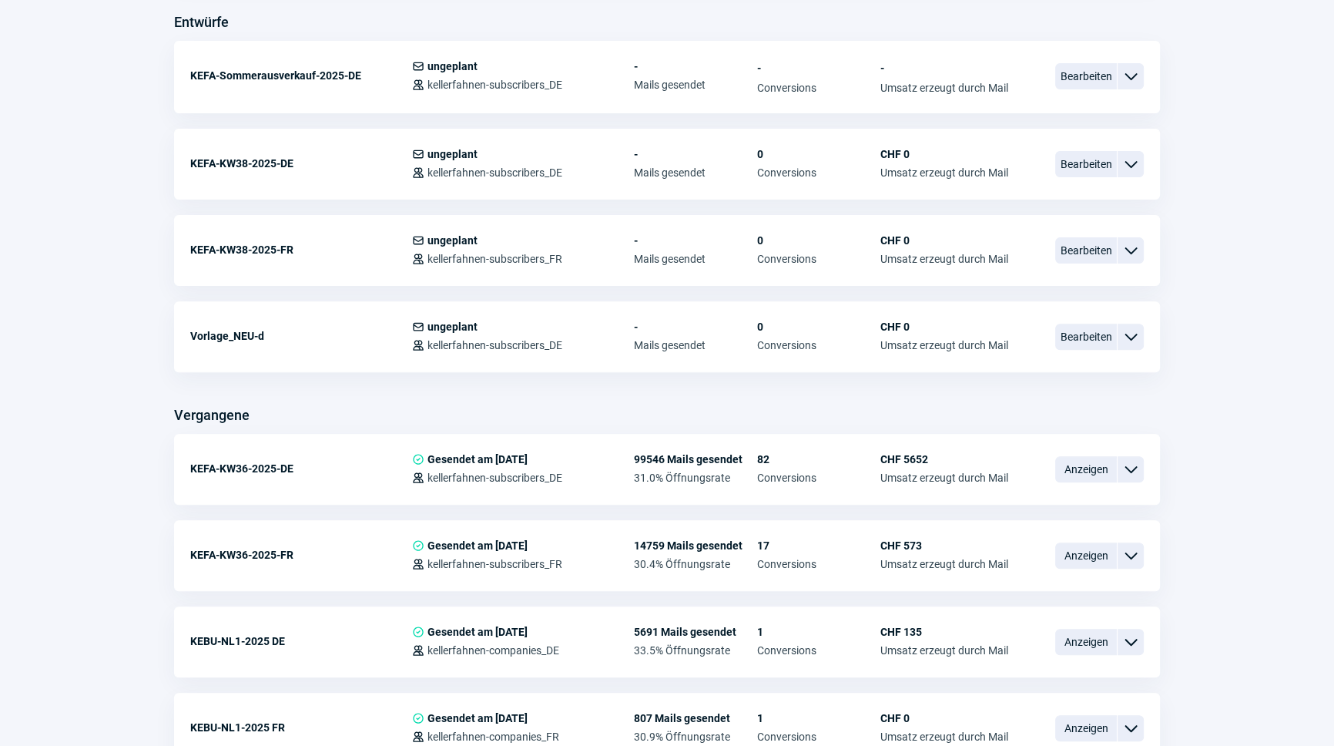
scroll to position [1190, 0]
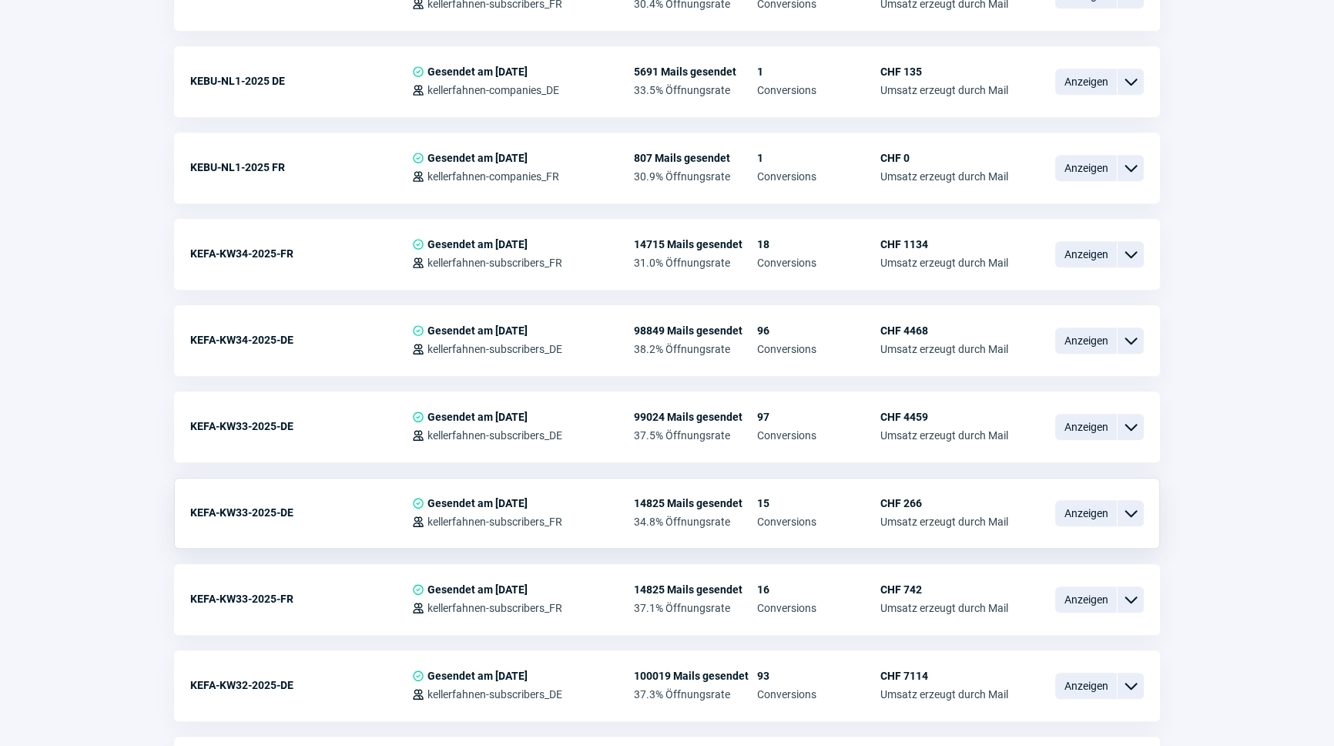
click at [1123, 508] on span "ChevronDown icon" at bounding box center [1131, 513] width 18 height 18
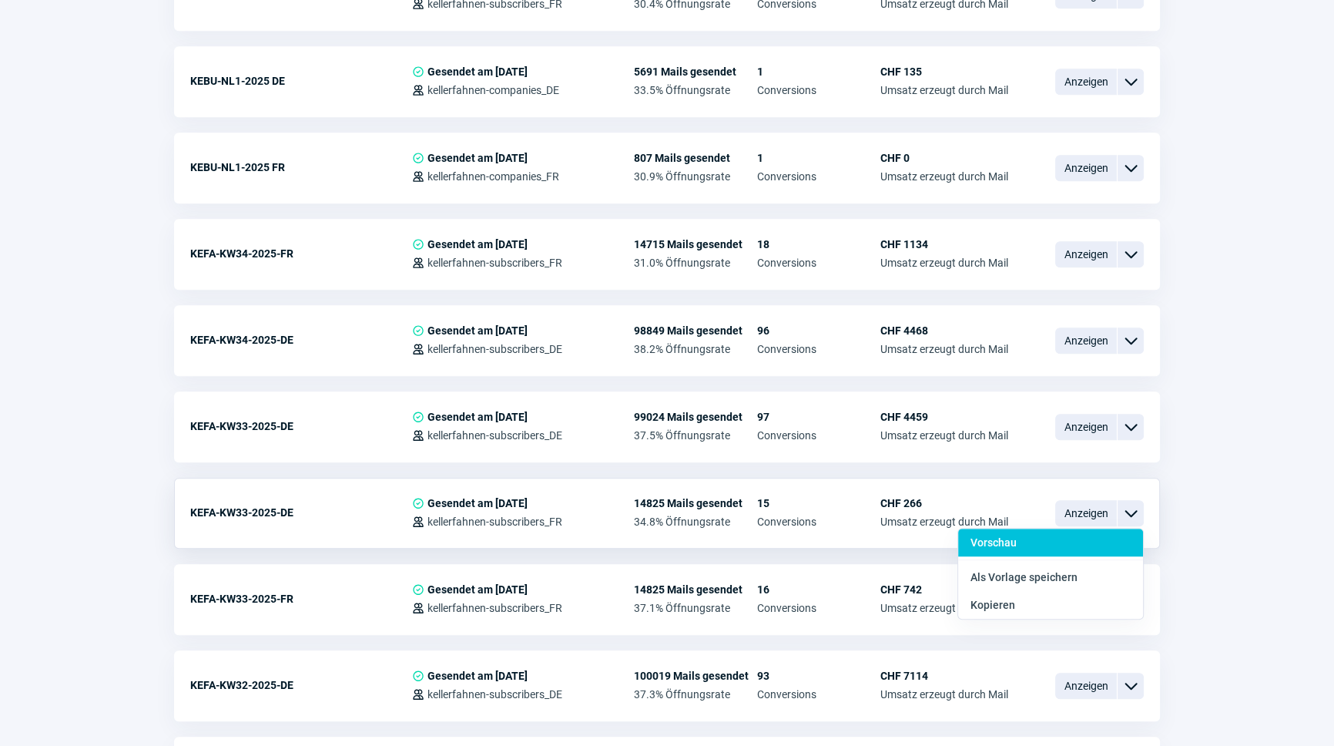
click at [1032, 539] on div "Vorschau" at bounding box center [1050, 543] width 185 height 28
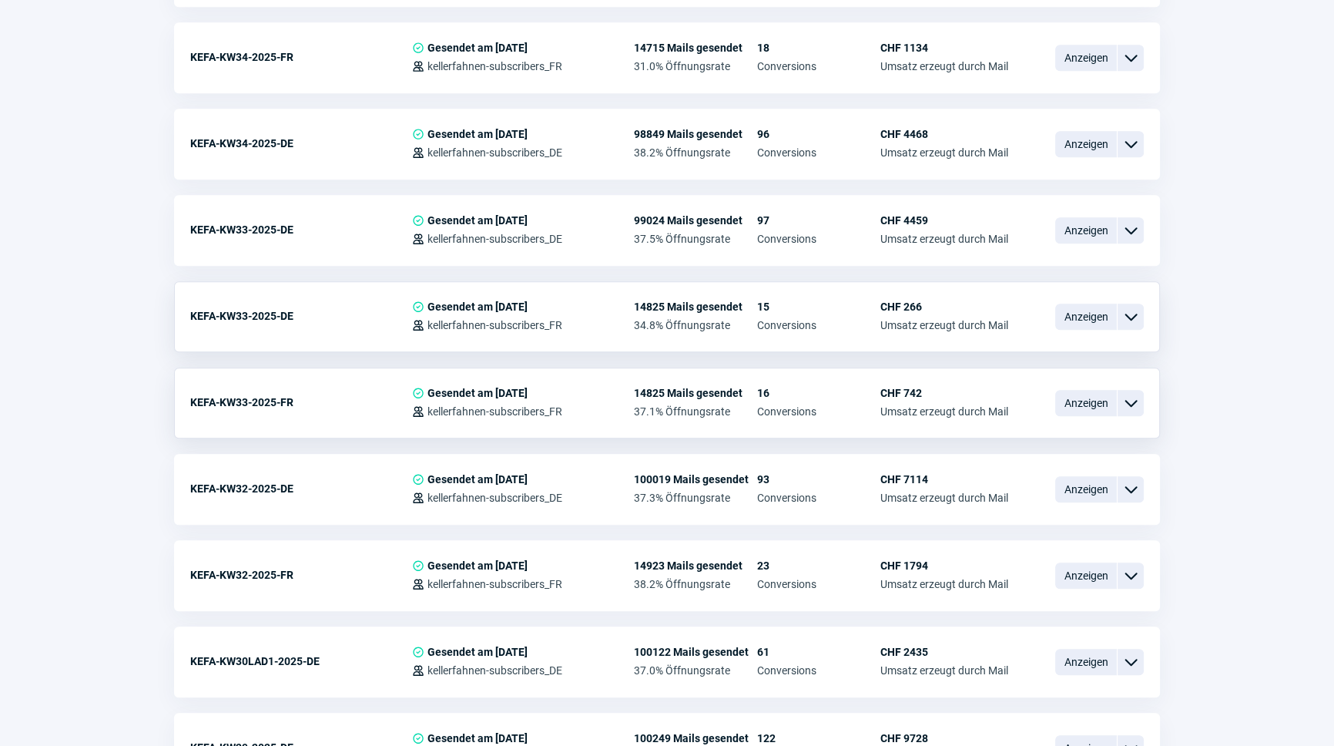
scroll to position [1331, 0]
